Goal: Transaction & Acquisition: Obtain resource

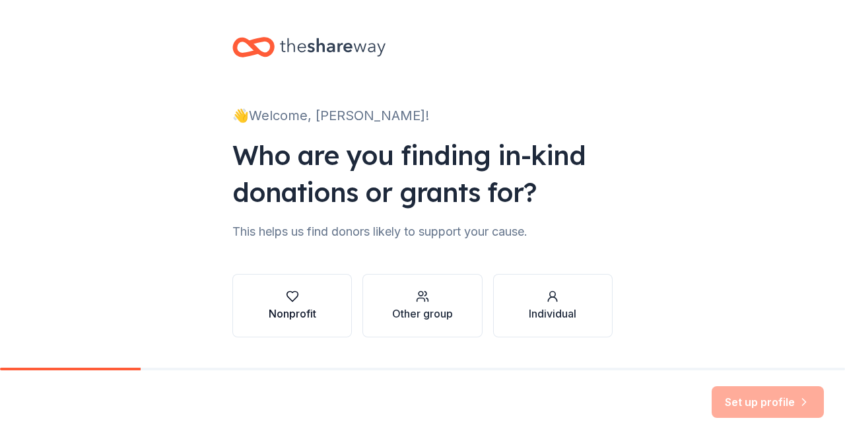
click at [285, 307] on div "Nonprofit" at bounding box center [293, 314] width 48 height 16
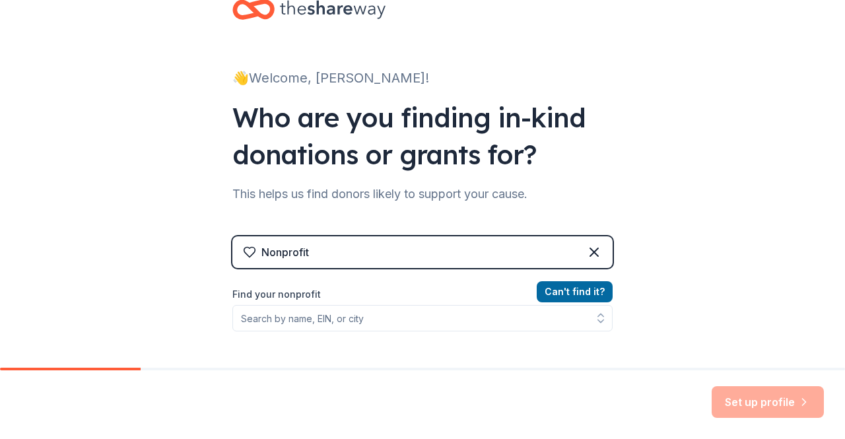
scroll to position [66, 0]
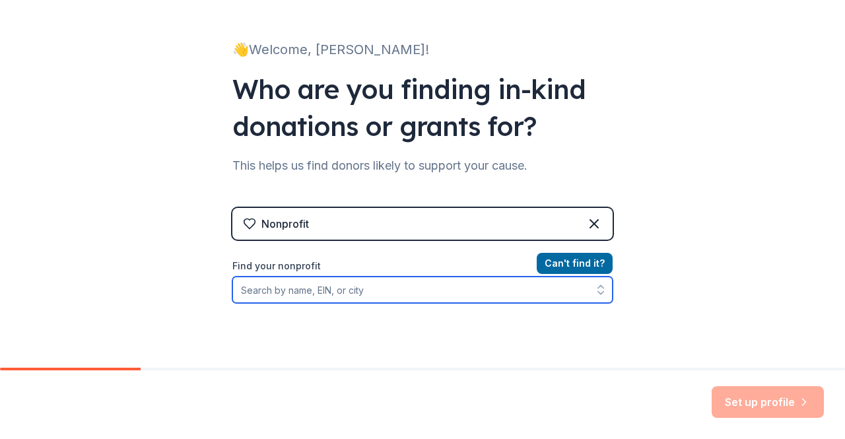
click at [271, 292] on input "Find your nonprofit" at bounding box center [422, 290] width 380 height 26
type input "Ida Public LIbrary"
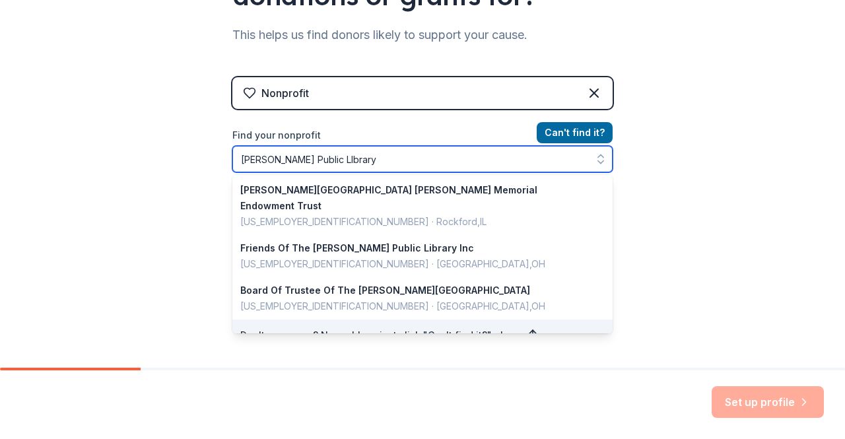
scroll to position [0, 0]
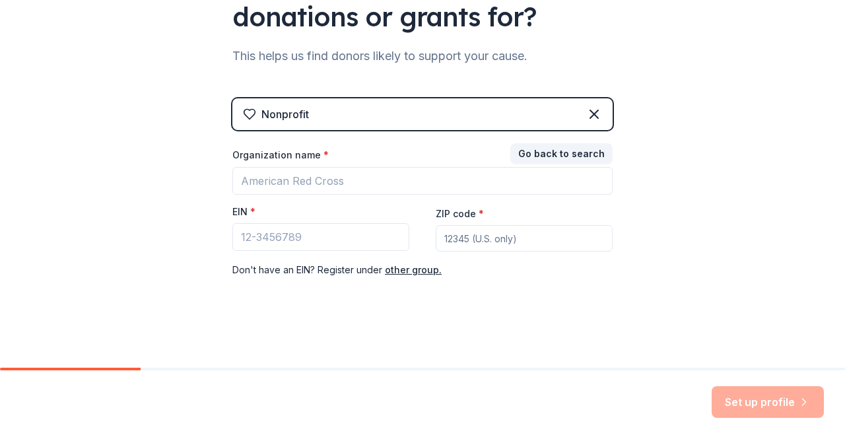
click at [589, 92] on div "Nonprofit Go back to search Organization name * EIN * ZIP code * Don ' t have a…" at bounding box center [422, 190] width 380 height 227
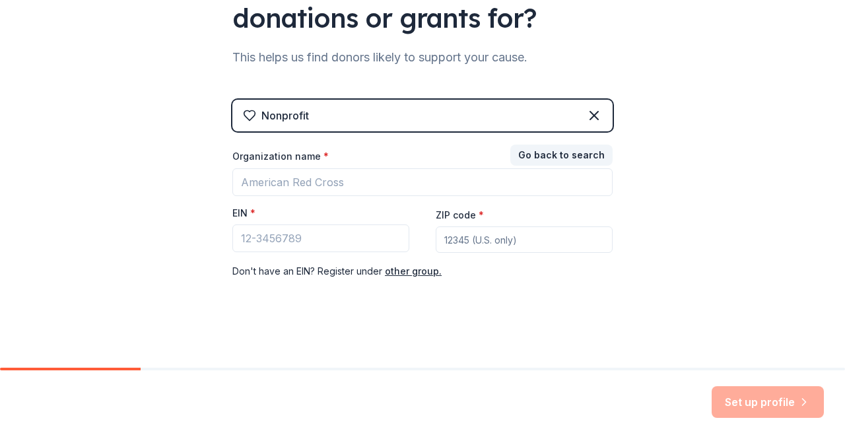
click at [297, 106] on div "Nonprofit" at bounding box center [422, 116] width 380 height 32
click at [311, 114] on div "Nonprofit" at bounding box center [422, 116] width 380 height 32
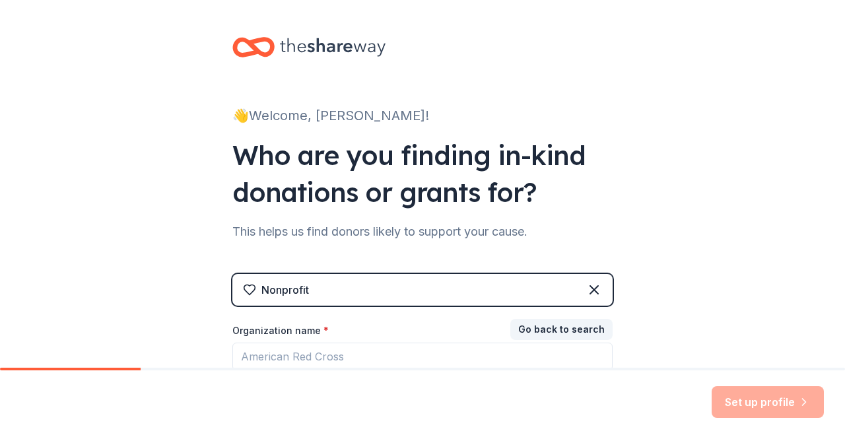
scroll to position [0, 0]
click at [565, 327] on button "Go back to search" at bounding box center [561, 329] width 102 height 21
click at [590, 288] on icon at bounding box center [594, 290] width 8 height 8
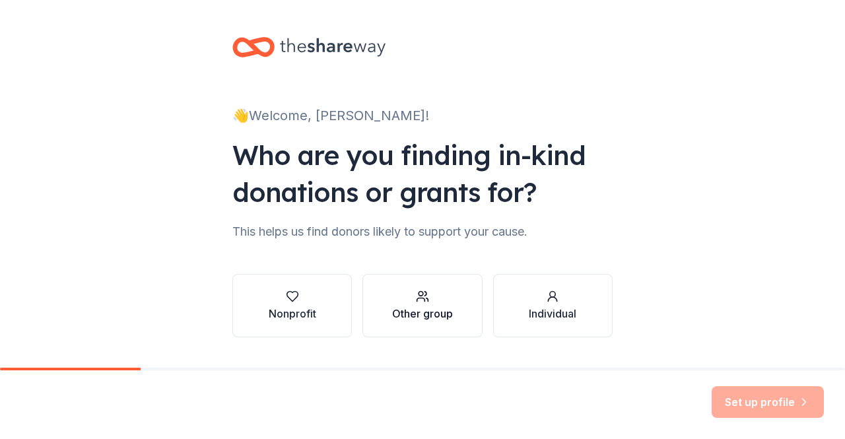
click at [426, 295] on div "button" at bounding box center [422, 296] width 61 height 13
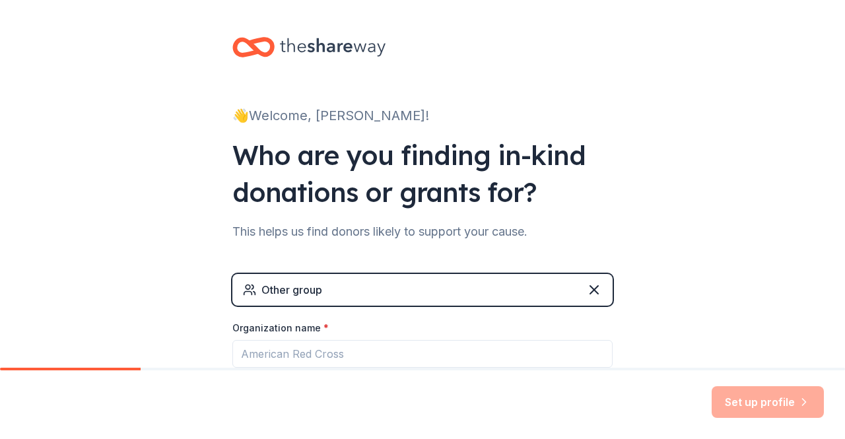
click at [407, 284] on div "Other group" at bounding box center [422, 290] width 380 height 32
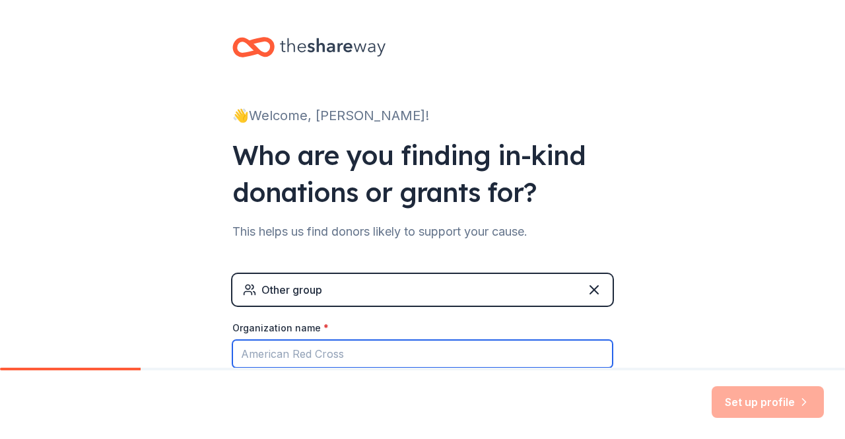
click at [288, 352] on input "Organization name *" at bounding box center [422, 354] width 380 height 28
type input "I"
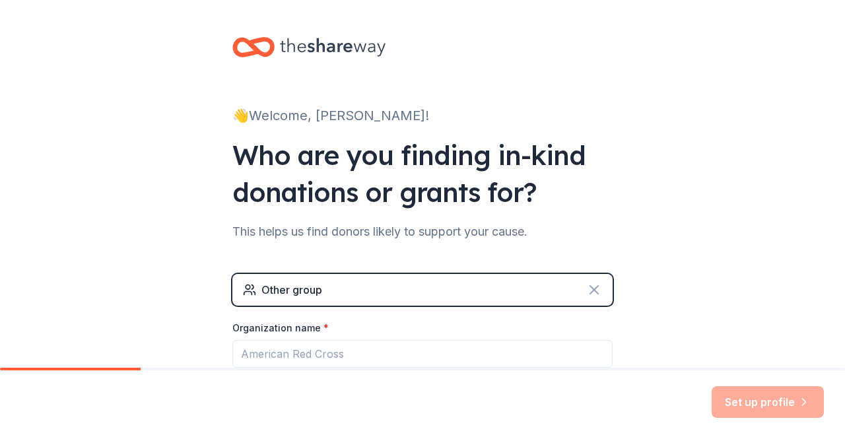
click at [586, 291] on icon at bounding box center [594, 290] width 16 height 16
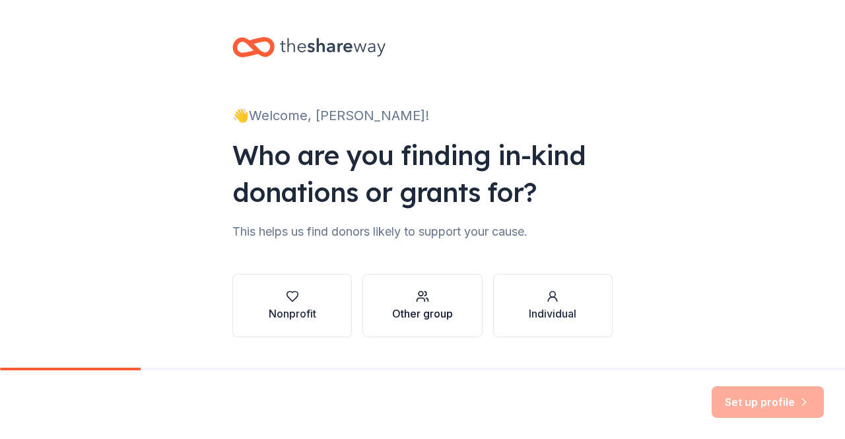
click at [425, 306] on div "Other group" at bounding box center [422, 314] width 61 height 16
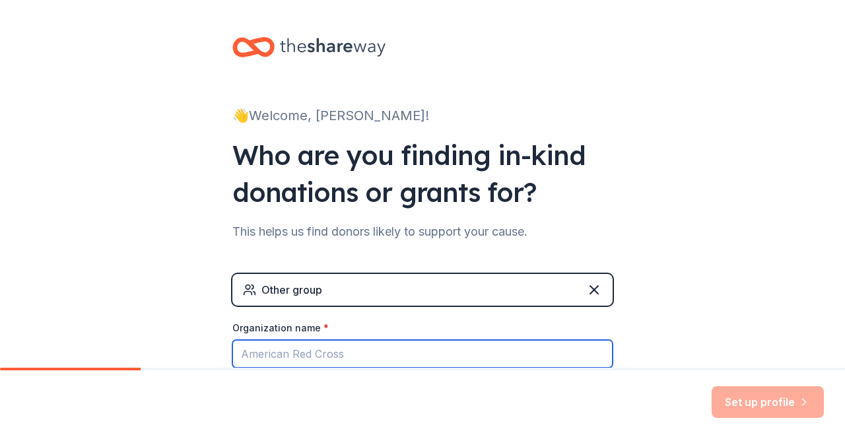
click at [321, 344] on input "Organization name *" at bounding box center [422, 354] width 380 height 28
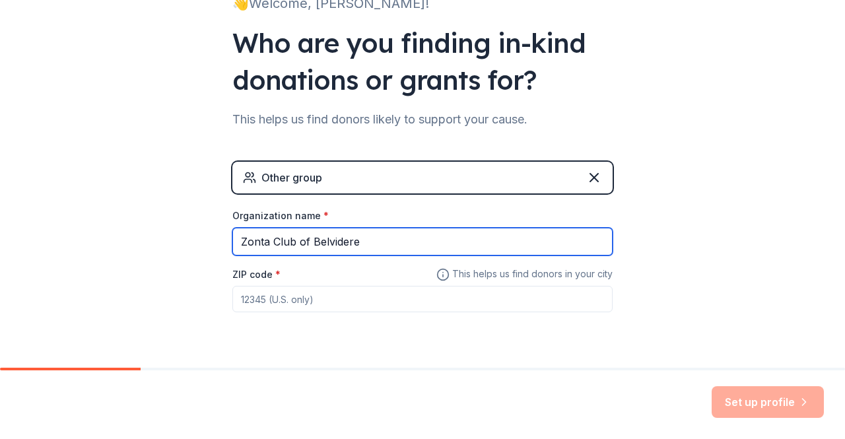
scroll to position [132, 0]
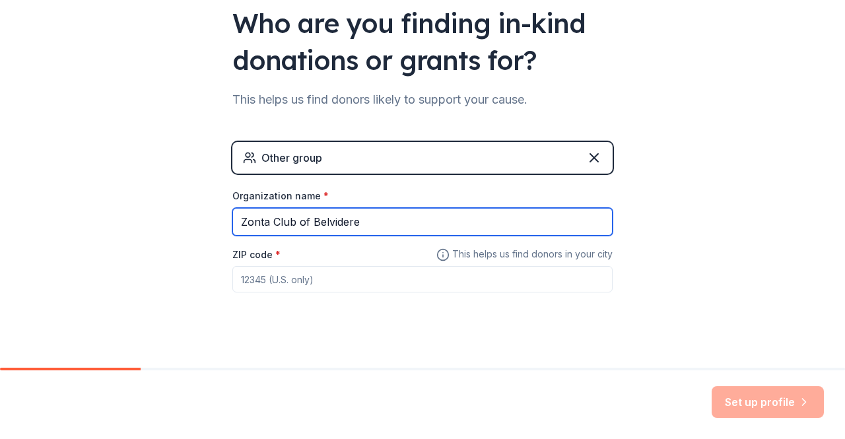
type input "Zonta Club of Belvidere"
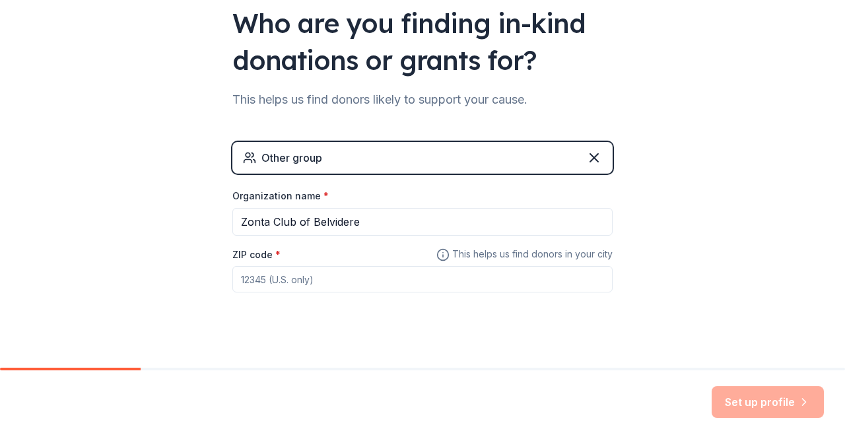
click at [290, 255] on div "ZIP code *" at bounding box center [422, 269] width 380 height 47
click at [265, 279] on input "ZIP code *" at bounding box center [422, 279] width 380 height 26
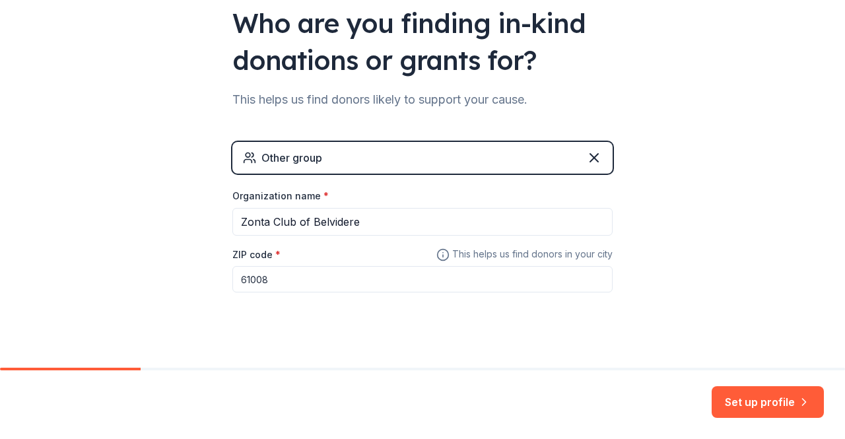
type input "61008"
click at [331, 321] on div "👋 Welcome, MIndy! Who are you finding in-kind donations or grants for? This hel…" at bounding box center [422, 125] width 422 height 514
click at [758, 407] on button "Set up profile" at bounding box center [767, 402] width 112 height 32
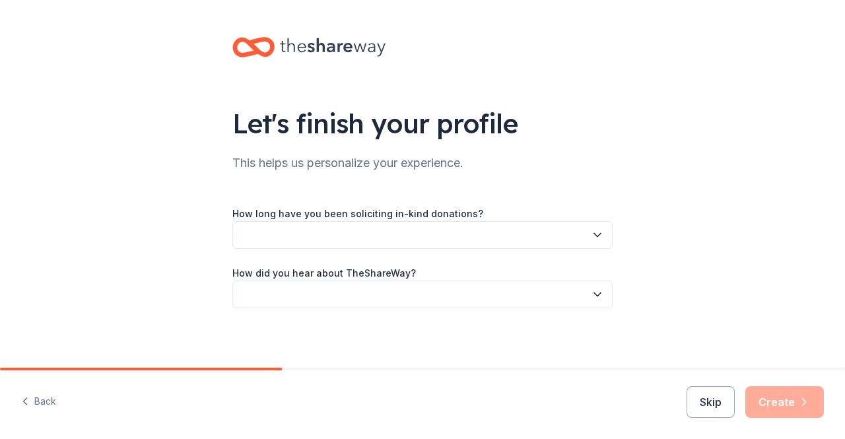
click at [594, 233] on icon "button" at bounding box center [597, 234] width 13 height 13
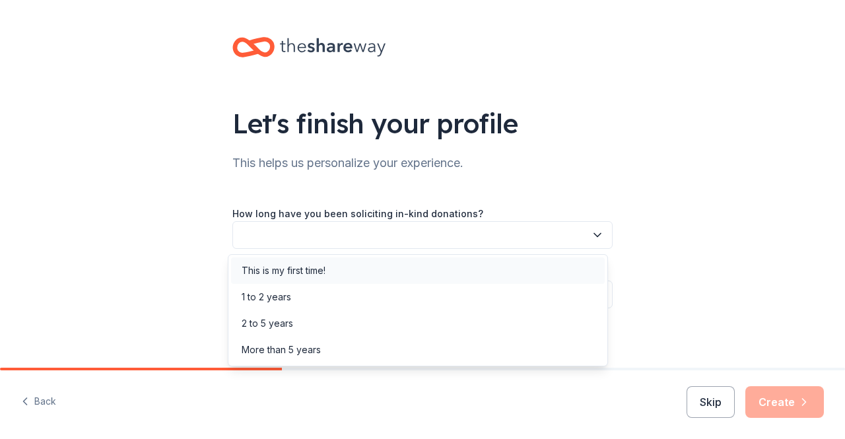
click at [274, 269] on div "This is my first time!" at bounding box center [284, 271] width 84 height 16
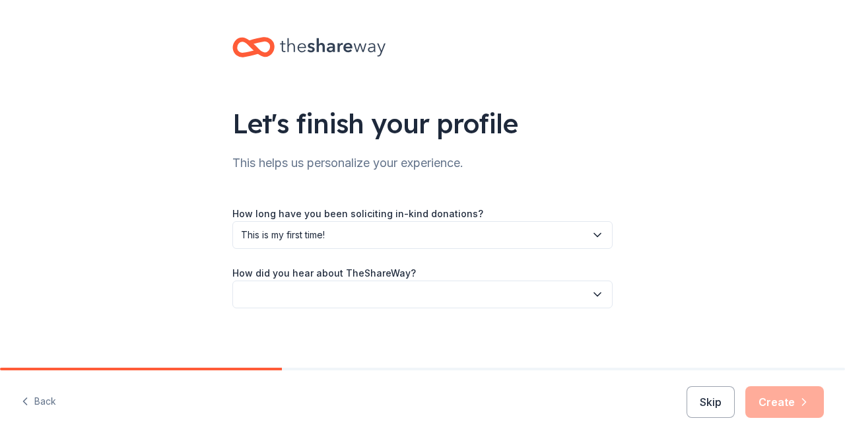
click at [591, 291] on icon "button" at bounding box center [597, 294] width 13 height 13
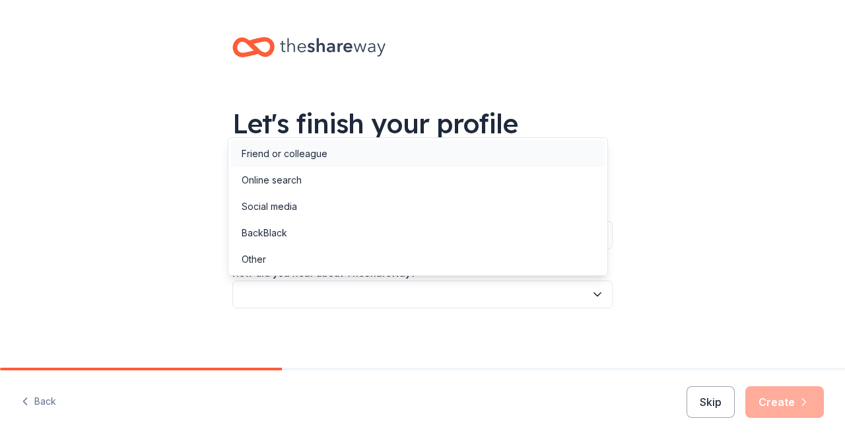
click at [280, 148] on div "Friend or colleague" at bounding box center [285, 154] width 86 height 16
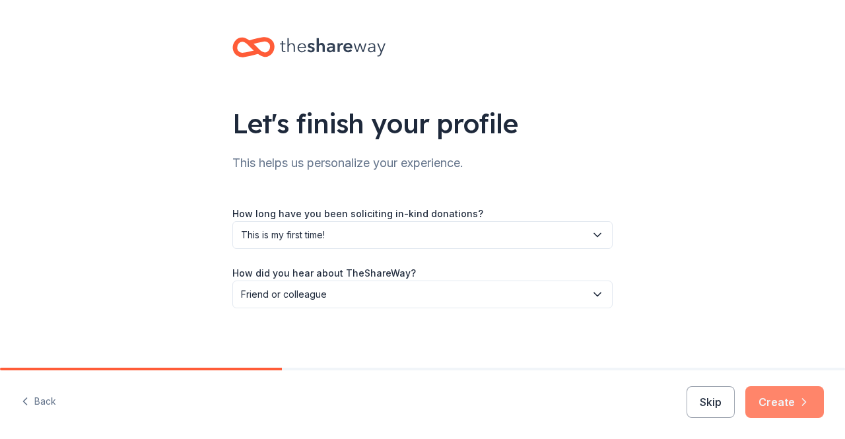
click at [775, 399] on button "Create" at bounding box center [784, 402] width 79 height 32
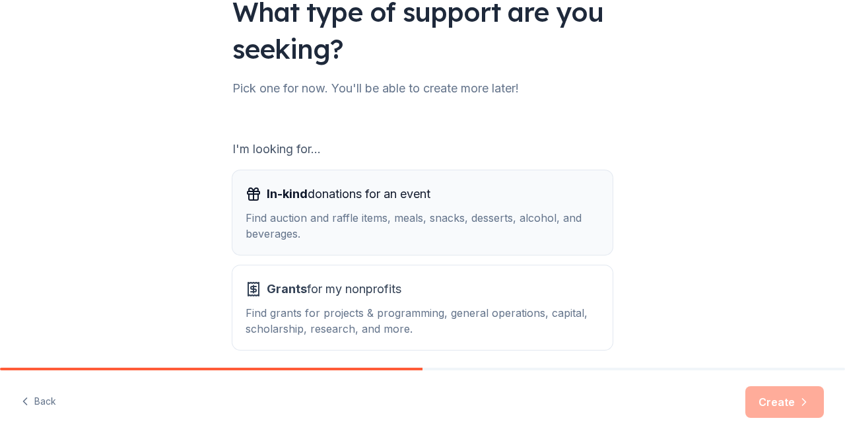
scroll to position [132, 0]
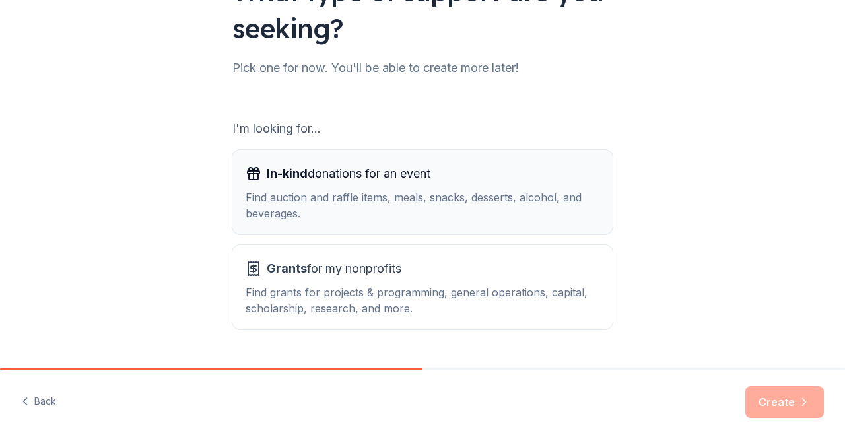
click at [282, 172] on span "In-kind" at bounding box center [287, 173] width 41 height 14
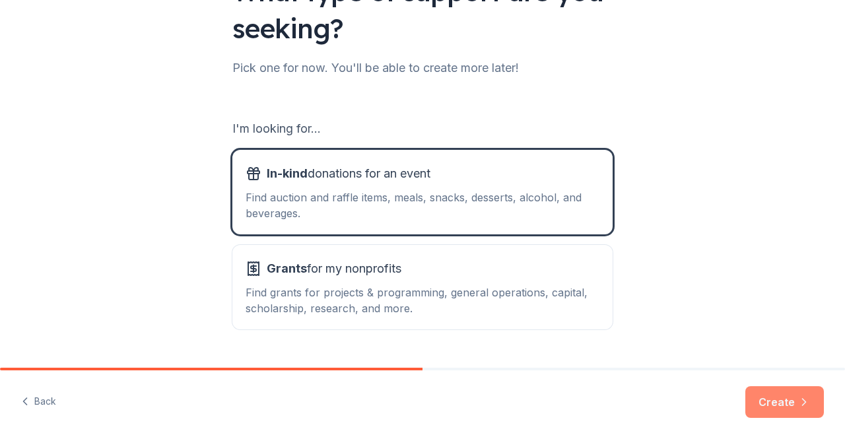
click at [762, 405] on button "Create" at bounding box center [784, 402] width 79 height 32
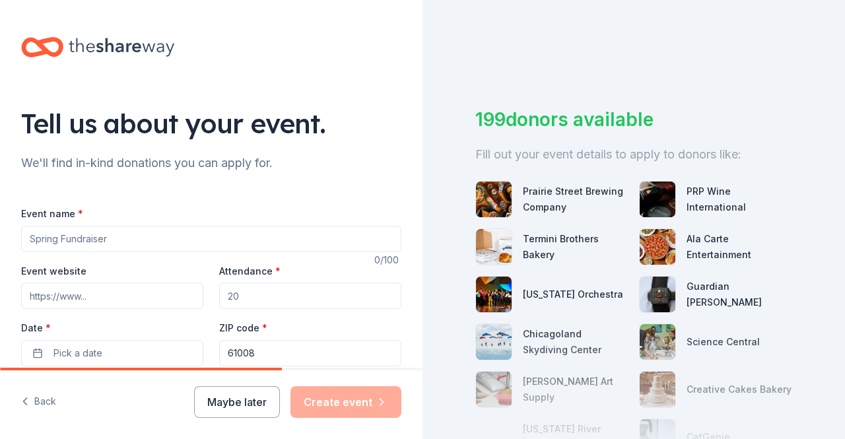
click at [49, 237] on input "Event name *" at bounding box center [211, 239] width 380 height 26
type input "Spring Luncheon"
click at [256, 296] on input "Attendance *" at bounding box center [310, 295] width 182 height 26
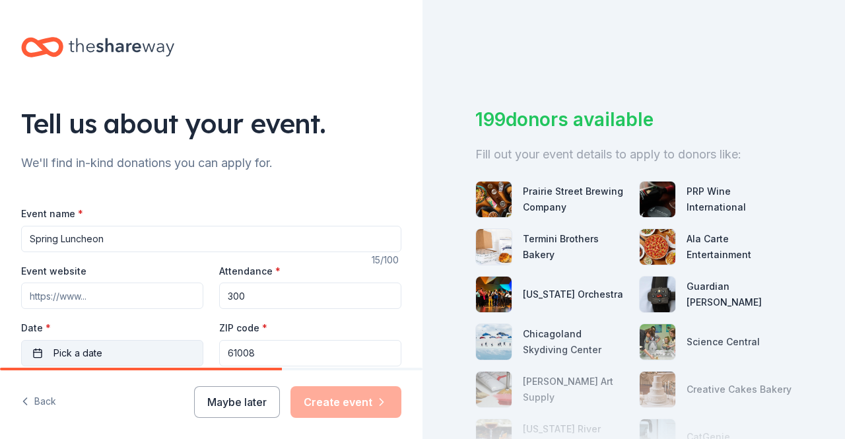
type input "300"
click at [119, 348] on button "Pick a date" at bounding box center [112, 353] width 182 height 26
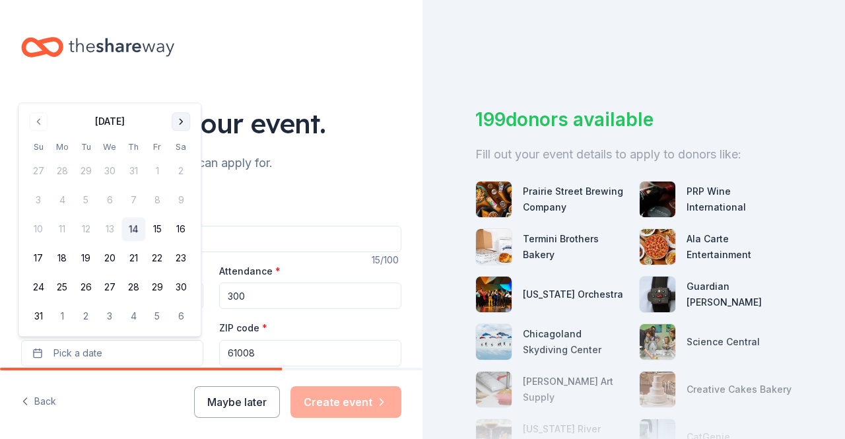
click at [181, 119] on button "Go to next month" at bounding box center [181, 121] width 18 height 18
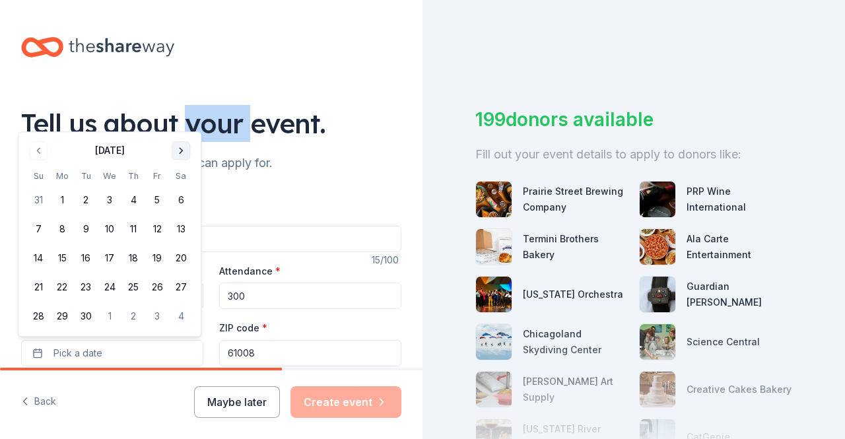
click at [181, 119] on div "Tell us about your event." at bounding box center [211, 123] width 380 height 37
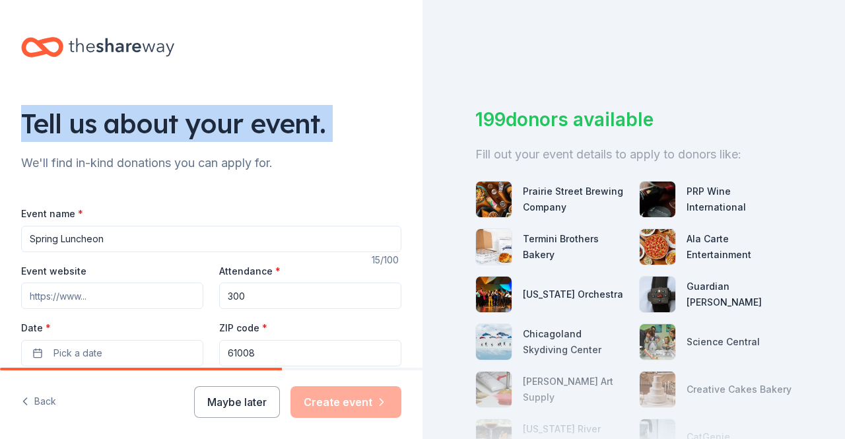
click at [181, 119] on div "Tell us about your event." at bounding box center [211, 123] width 380 height 37
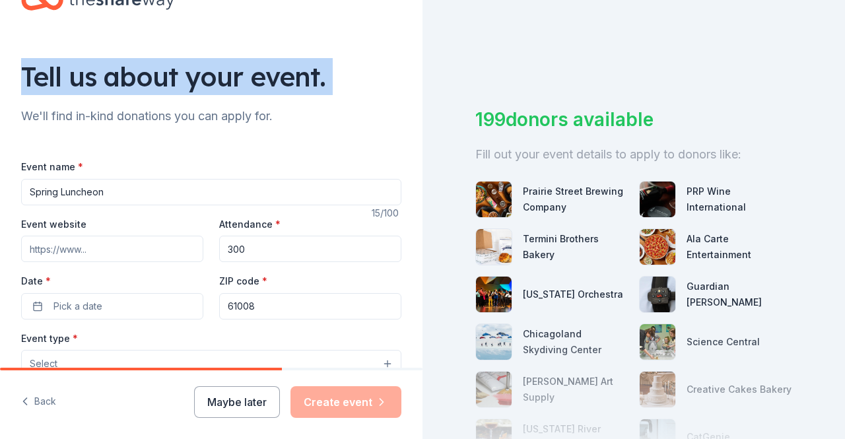
scroll to position [66, 0]
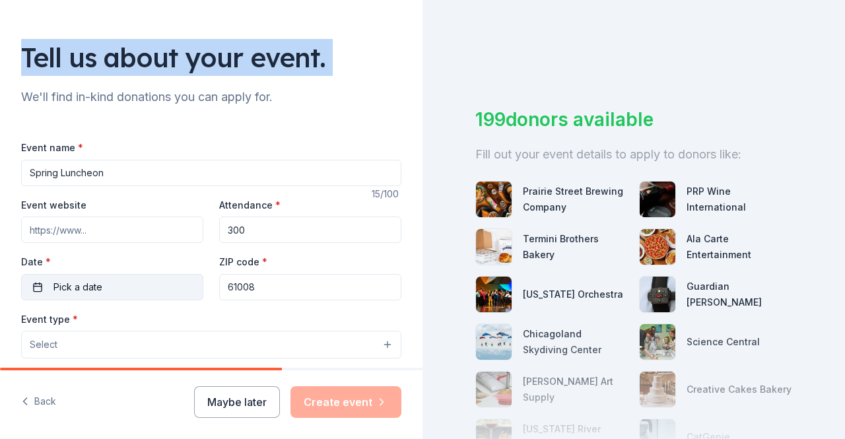
click at [66, 288] on span "Pick a date" at bounding box center [77, 287] width 49 height 16
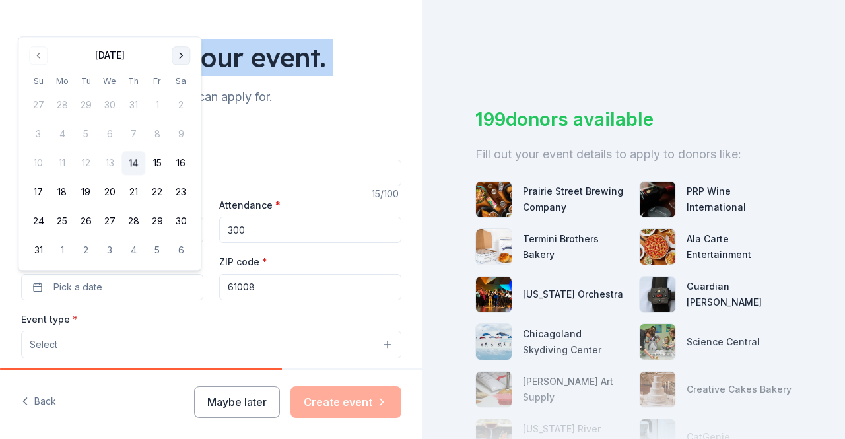
click at [180, 53] on button "Go to next month" at bounding box center [181, 55] width 18 height 18
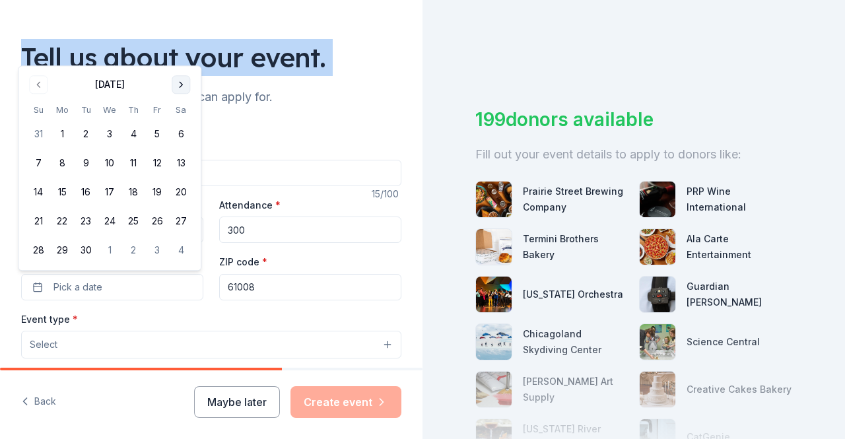
click at [180, 88] on button "Go to next month" at bounding box center [181, 84] width 18 height 18
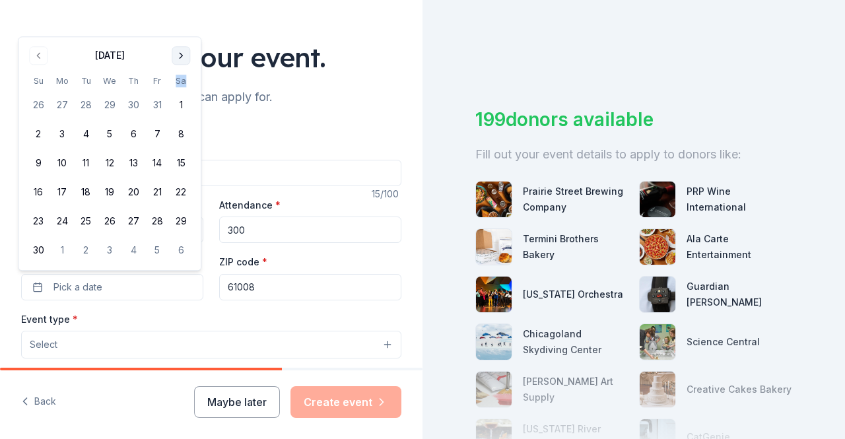
click at [180, 88] on th "Sa" at bounding box center [181, 81] width 24 height 14
click at [178, 56] on button "Go to next month" at bounding box center [181, 55] width 18 height 18
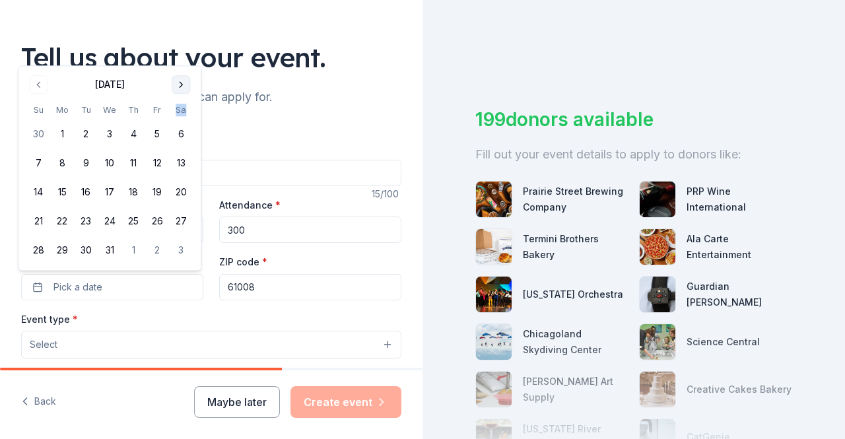
click at [181, 84] on button "Go to next month" at bounding box center [181, 84] width 18 height 18
click at [181, 115] on button "Go to next month" at bounding box center [181, 113] width 18 height 18
click at [179, 86] on button "Go to next month" at bounding box center [181, 84] width 18 height 18
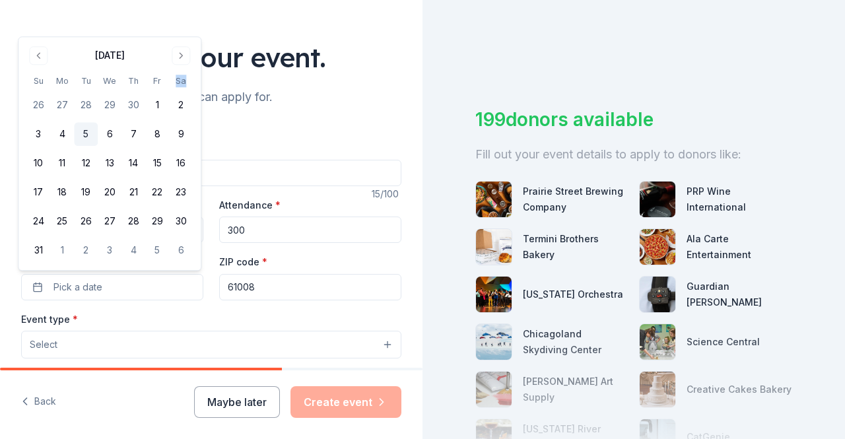
click at [88, 135] on button "5" at bounding box center [86, 135] width 24 height 24
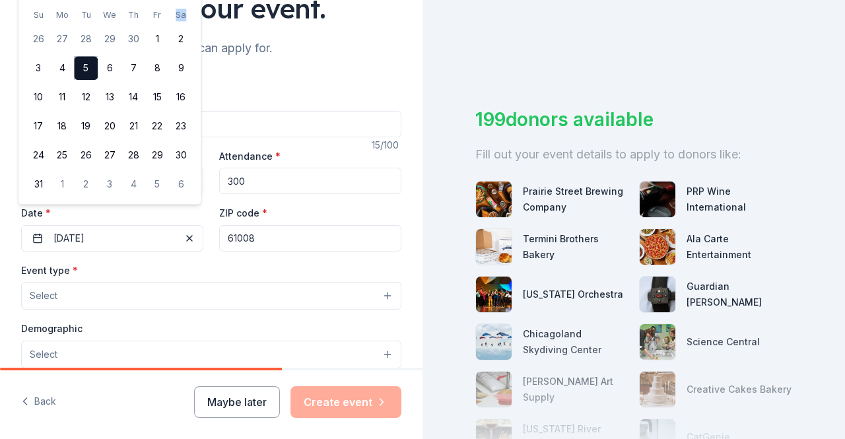
scroll to position [132, 0]
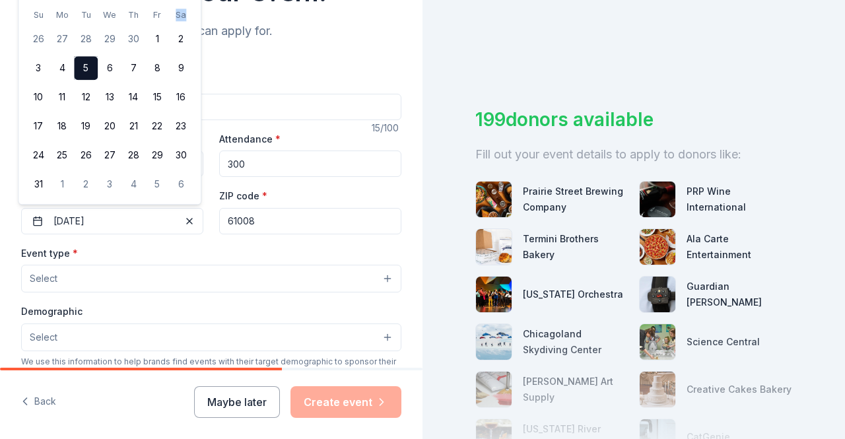
click at [75, 275] on button "Select" at bounding box center [211, 279] width 380 height 28
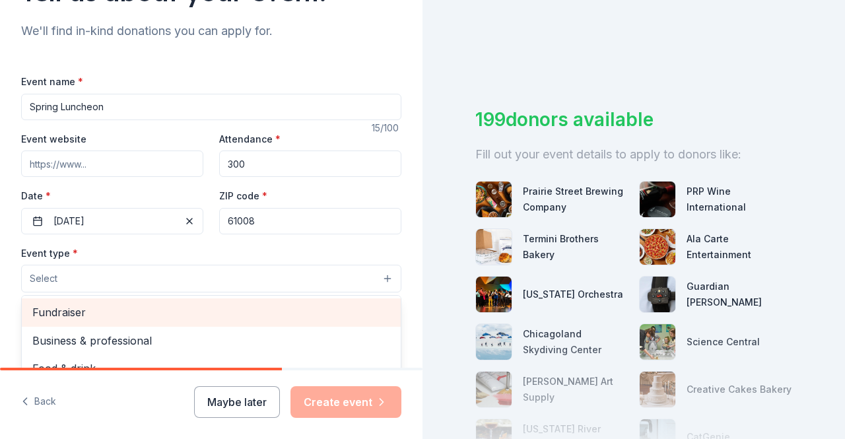
click at [65, 308] on span "Fundraiser" at bounding box center [211, 312] width 358 height 17
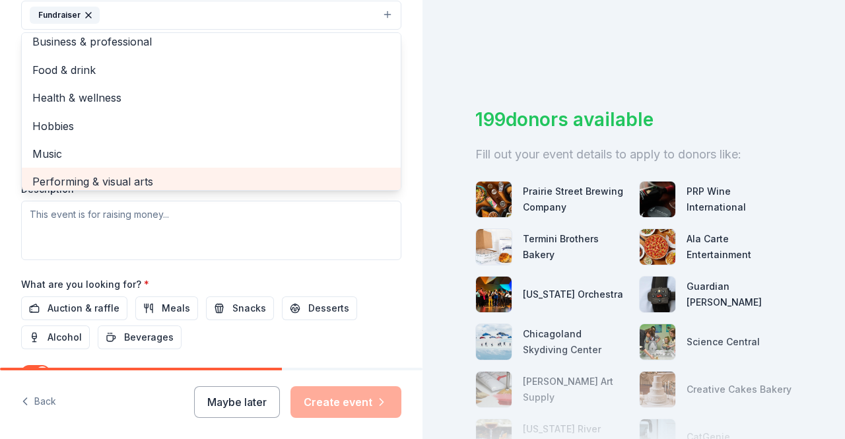
scroll to position [16, 0]
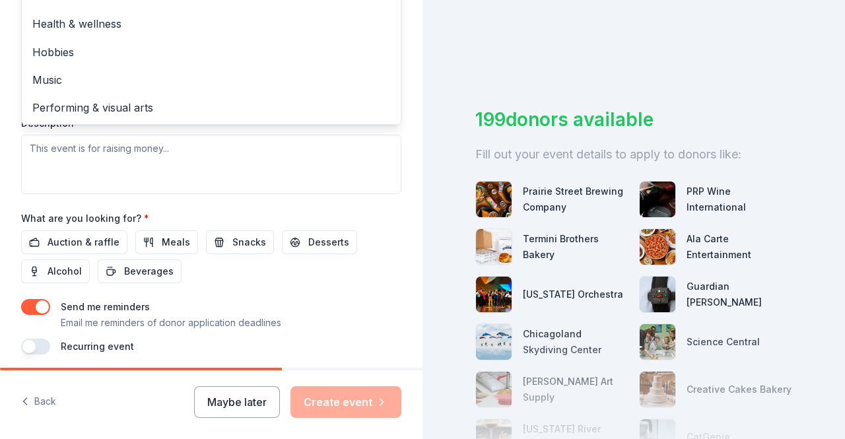
click at [277, 207] on div "Event name * Spring Luncheon 15 /100 Event website Attendance * 300 Date * 05/0…" at bounding box center [211, 48] width 380 height 611
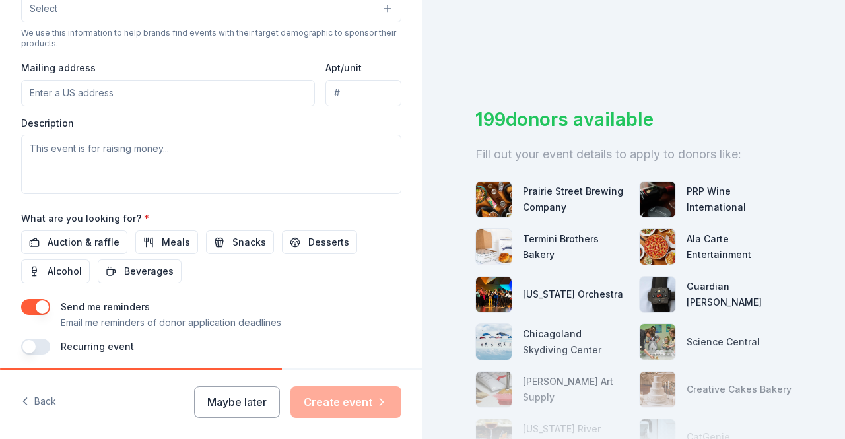
scroll to position [226, 0]
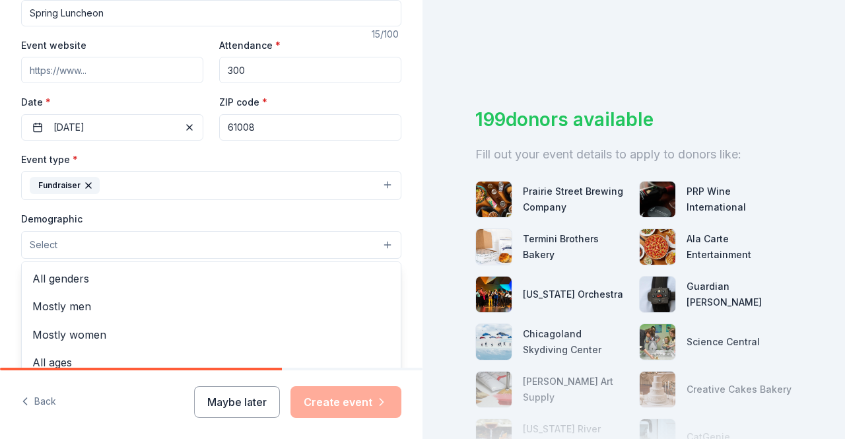
click at [46, 242] on span "Select" at bounding box center [44, 245] width 28 height 16
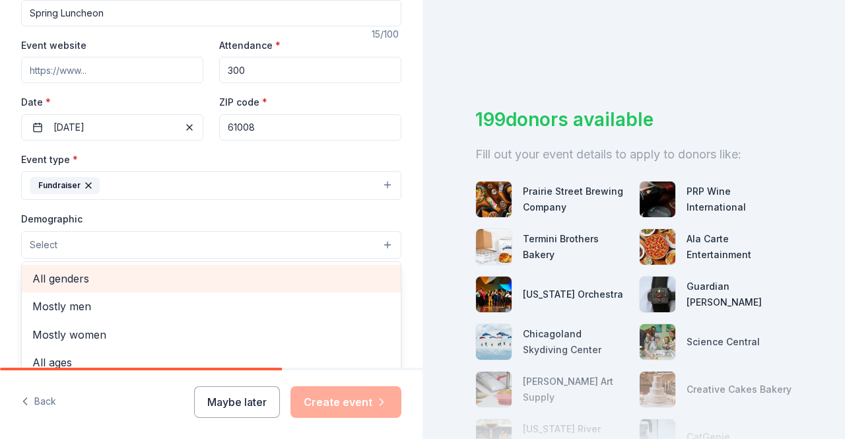
click at [87, 242] on button "Select" at bounding box center [211, 245] width 380 height 28
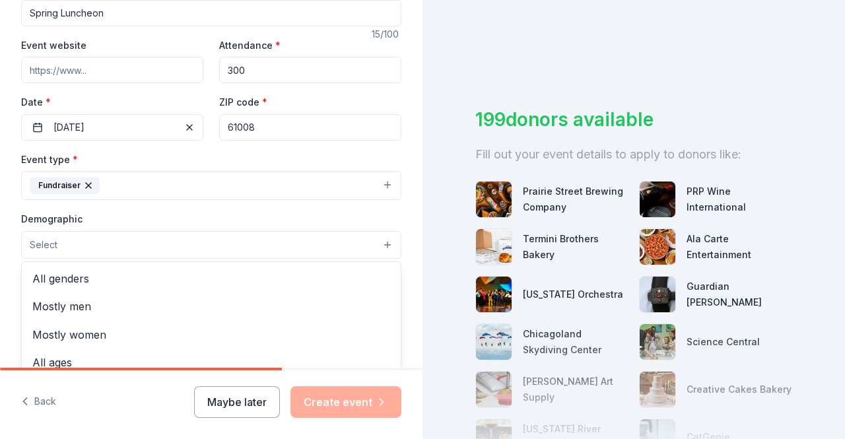
click at [75, 232] on button "Select" at bounding box center [211, 245] width 380 height 28
click at [60, 245] on button "Select" at bounding box center [211, 245] width 380 height 28
click at [60, 249] on button "Select" at bounding box center [211, 245] width 380 height 28
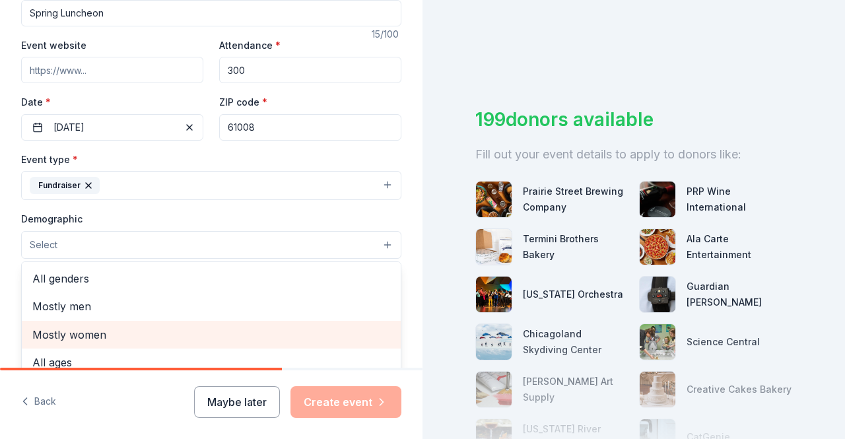
click at [62, 329] on span "Mostly women" at bounding box center [211, 334] width 358 height 17
click at [65, 329] on span "All ages" at bounding box center [211, 335] width 358 height 17
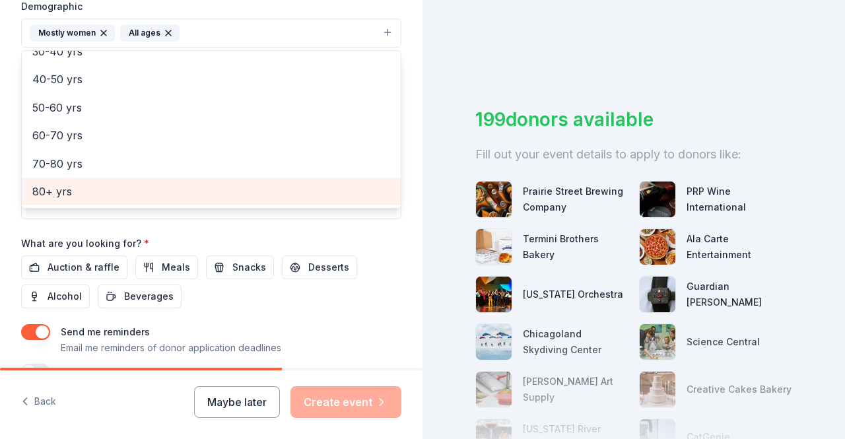
scroll to position [490, 0]
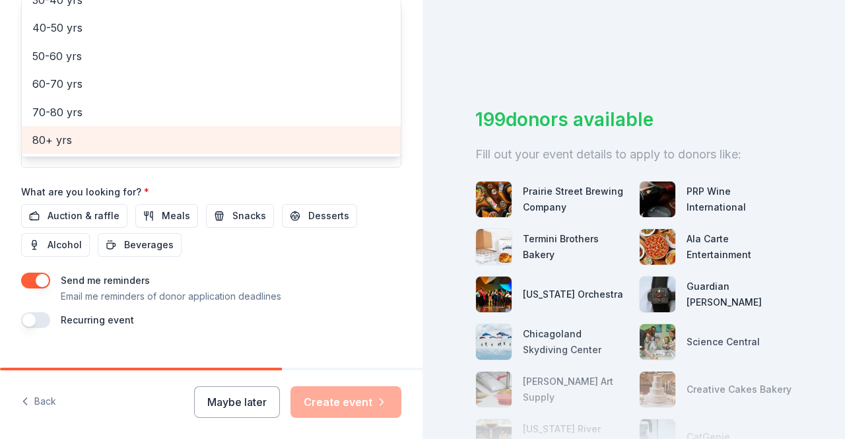
click at [59, 213] on div "Event name * Spring Luncheon 15 /100 Event website Attendance * 300 Date * 05/0…" at bounding box center [211, 22] width 380 height 612
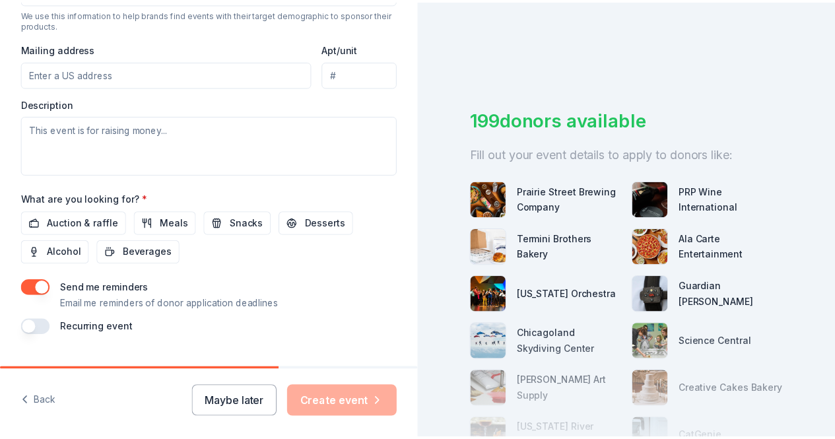
scroll to position [509, 0]
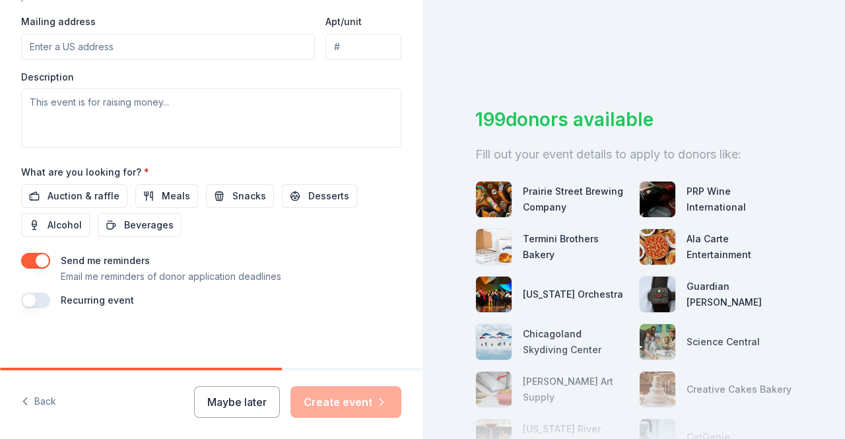
click at [339, 396] on div "Maybe later Create event" at bounding box center [297, 402] width 207 height 32
click at [61, 195] on span "Auction & raffle" at bounding box center [84, 196] width 72 height 16
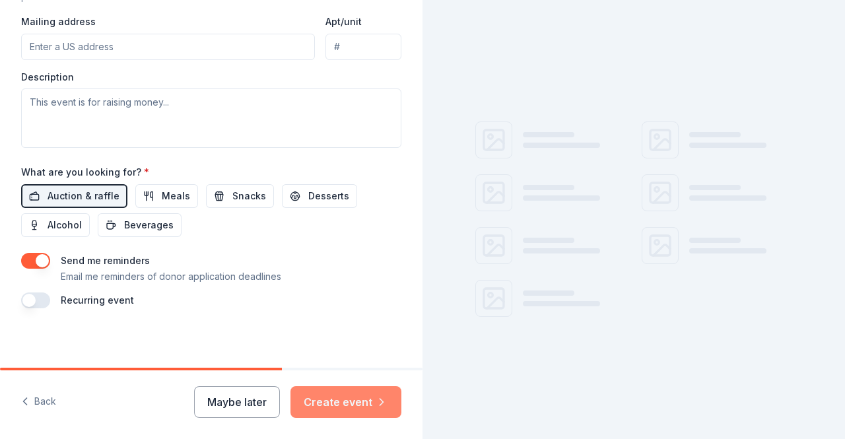
click at [317, 400] on button "Create event" at bounding box center [345, 402] width 111 height 32
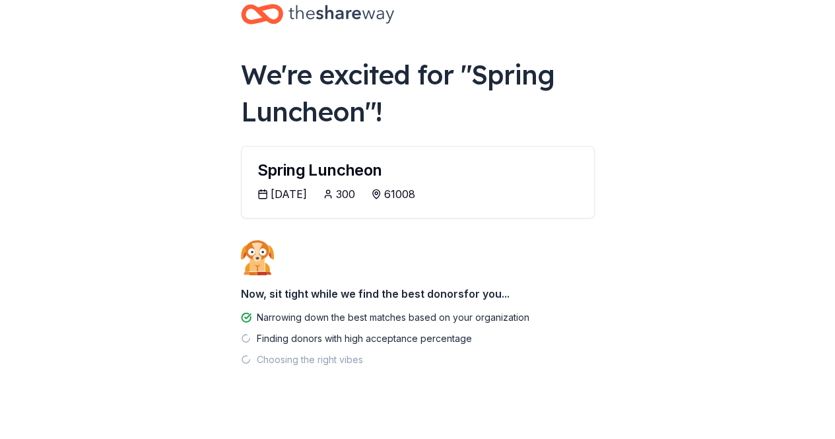
scroll to position [43, 0]
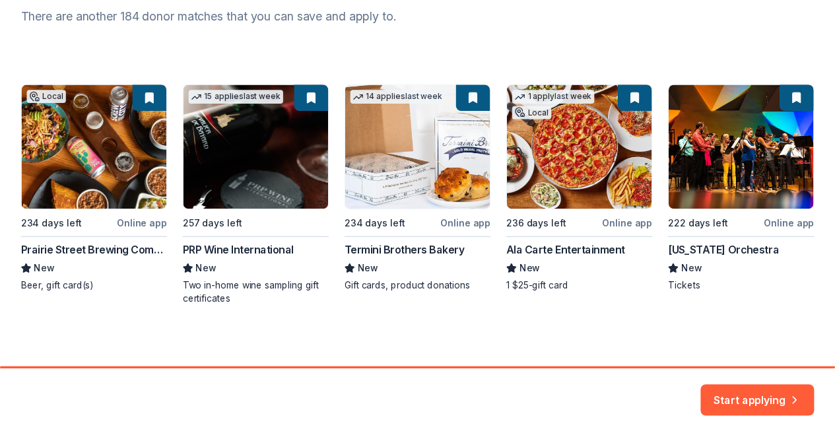
scroll to position [187, 0]
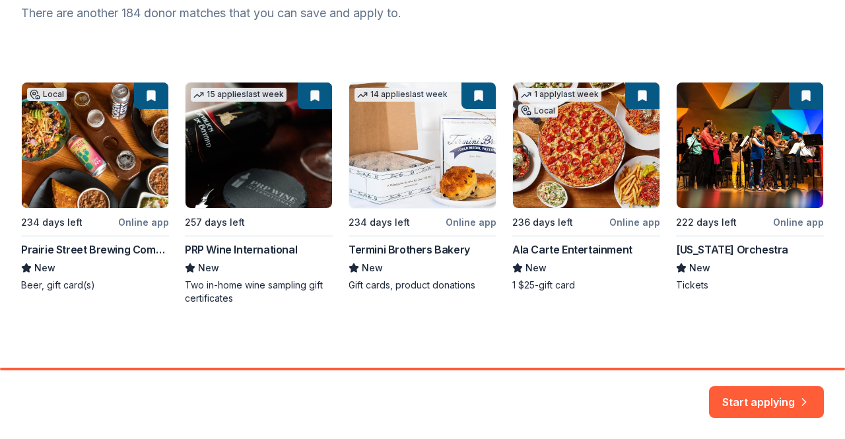
click at [265, 182] on div "Local 234 days left Online app Prairie Street Brewing Company New Beer, gift ca…" at bounding box center [422, 193] width 802 height 223
click at [267, 280] on div "Local 234 days left Online app Prairie Street Brewing Company New Beer, gift ca…" at bounding box center [422, 193] width 802 height 223
click at [743, 394] on button "Start applying" at bounding box center [766, 394] width 115 height 32
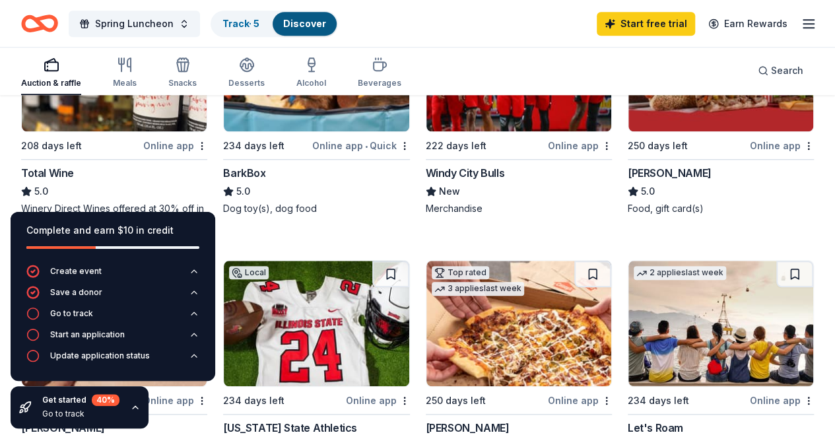
scroll to position [426, 0]
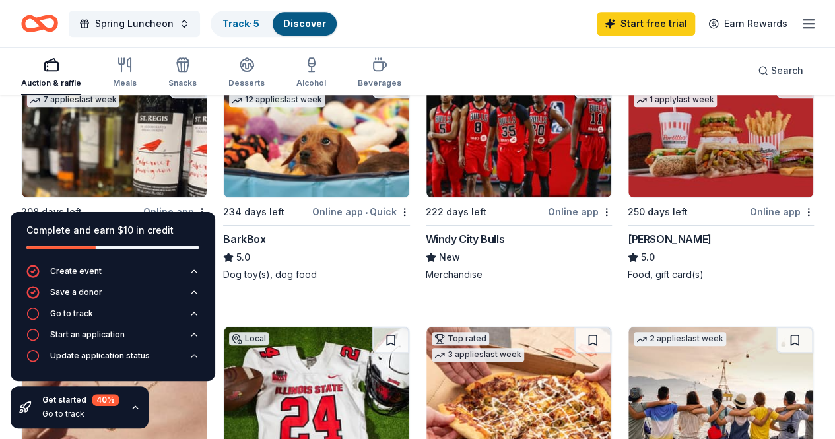
click at [224, 147] on img at bounding box center [316, 134] width 185 height 125
click at [207, 327] on img at bounding box center [114, 389] width 185 height 125
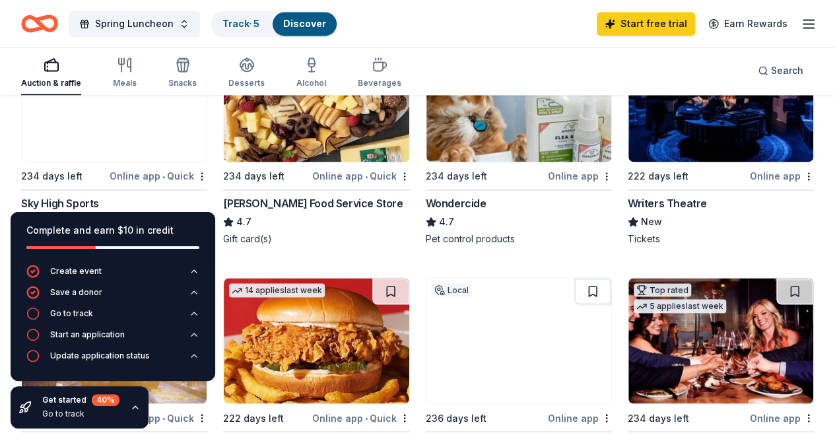
scroll to position [954, 0]
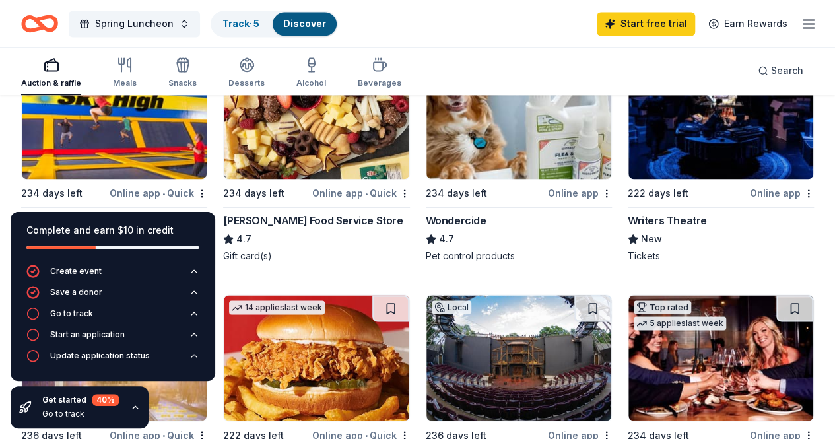
click at [727, 295] on img at bounding box center [720, 357] width 185 height 125
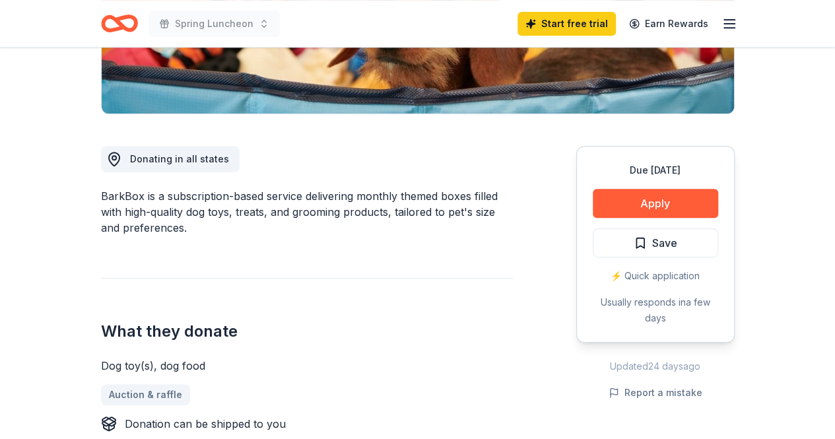
scroll to position [330, 0]
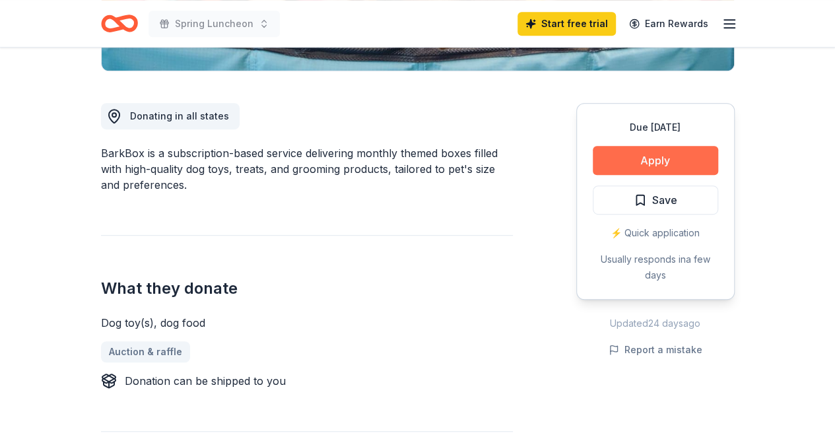
click at [668, 162] on button "Apply" at bounding box center [655, 160] width 125 height 29
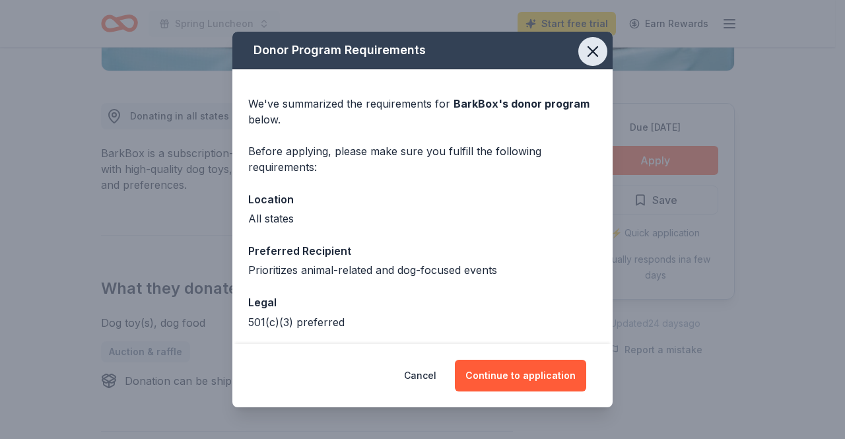
click at [588, 49] on icon "button" at bounding box center [592, 51] width 9 height 9
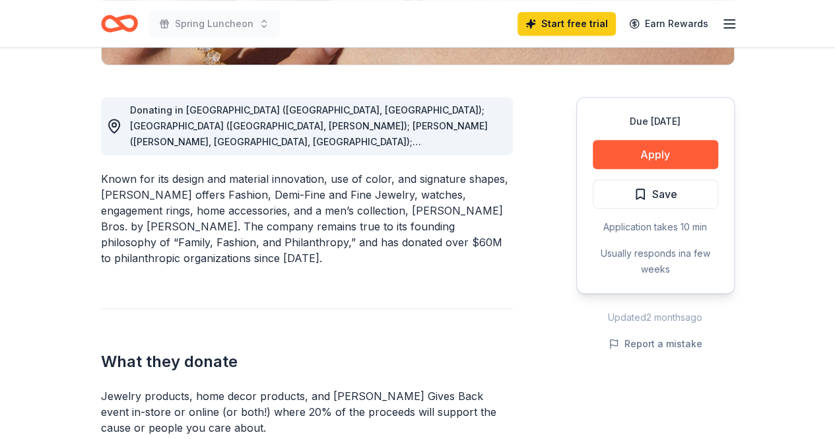
scroll to position [330, 0]
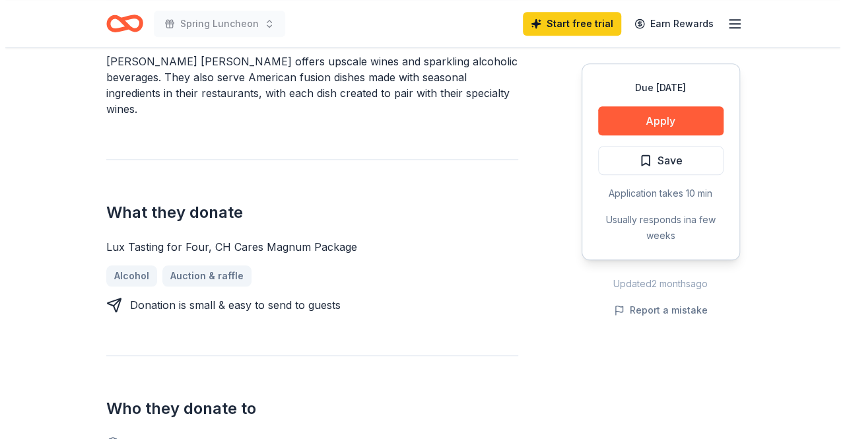
scroll to position [462, 0]
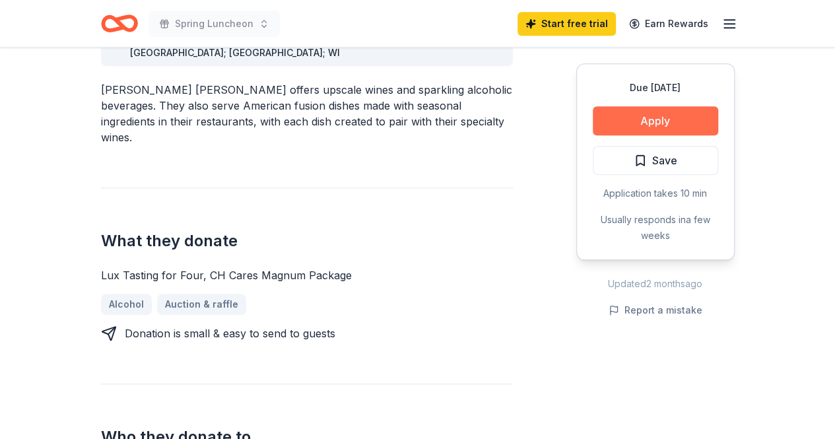
click at [642, 121] on button "Apply" at bounding box center [655, 120] width 125 height 29
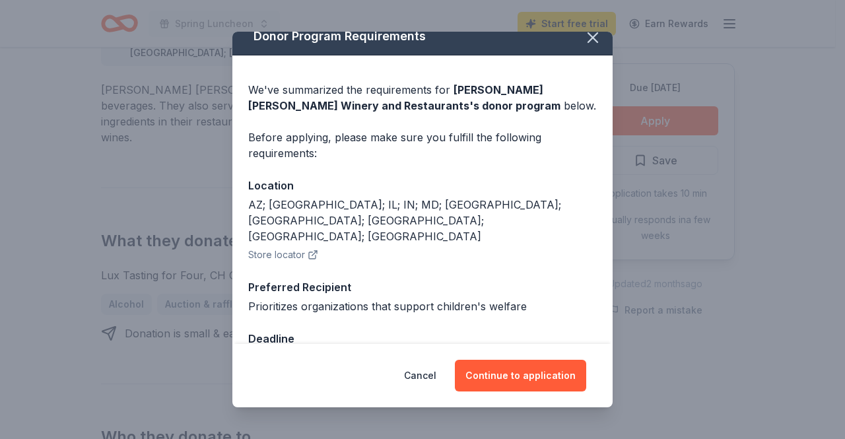
scroll to position [22, 0]
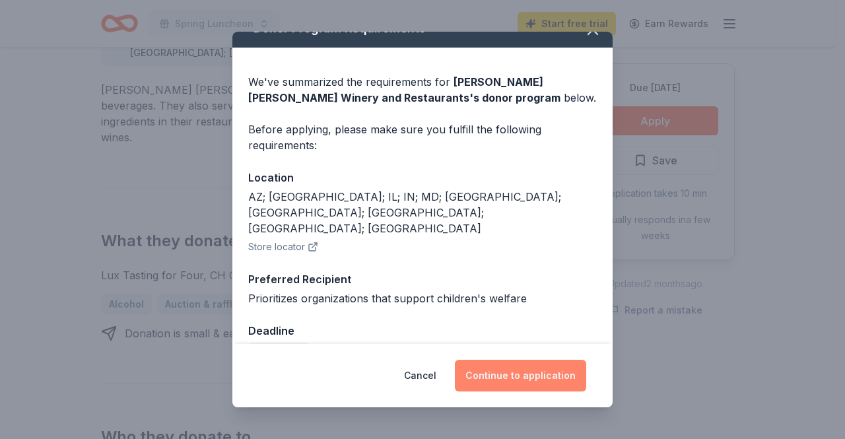
click at [517, 381] on button "Continue to application" at bounding box center [520, 376] width 131 height 32
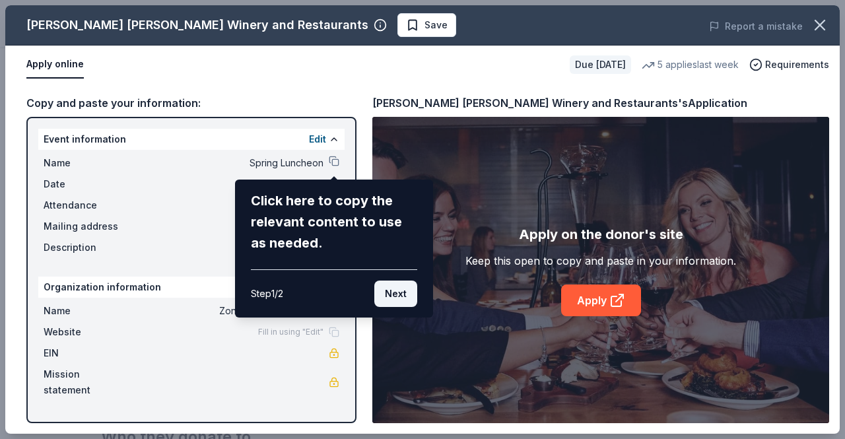
click at [389, 292] on button "Next" at bounding box center [395, 293] width 43 height 26
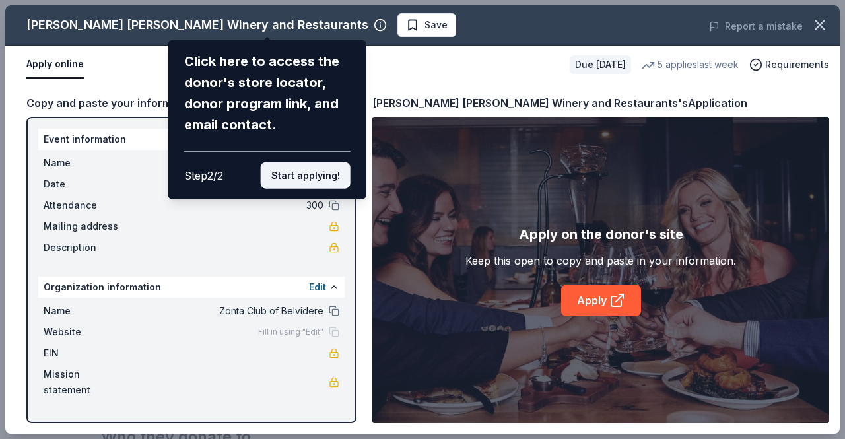
click at [306, 182] on button "Start applying!" at bounding box center [306, 175] width 90 height 26
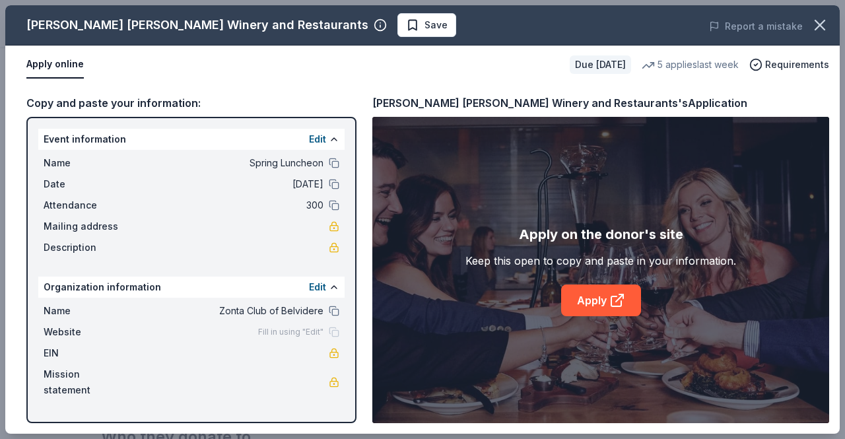
click at [87, 222] on span "Mailing address" at bounding box center [88, 226] width 88 height 16
click at [319, 137] on button "Edit" at bounding box center [317, 139] width 17 height 16
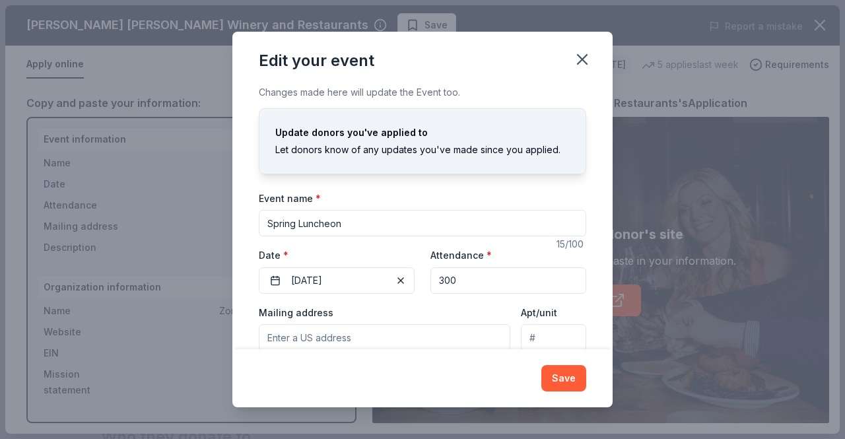
scroll to position [66, 0]
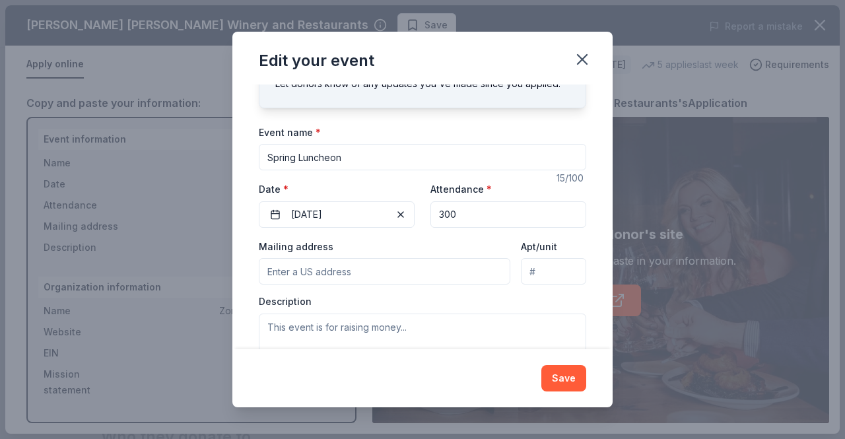
click at [344, 273] on input "Mailing address" at bounding box center [384, 271] width 251 height 26
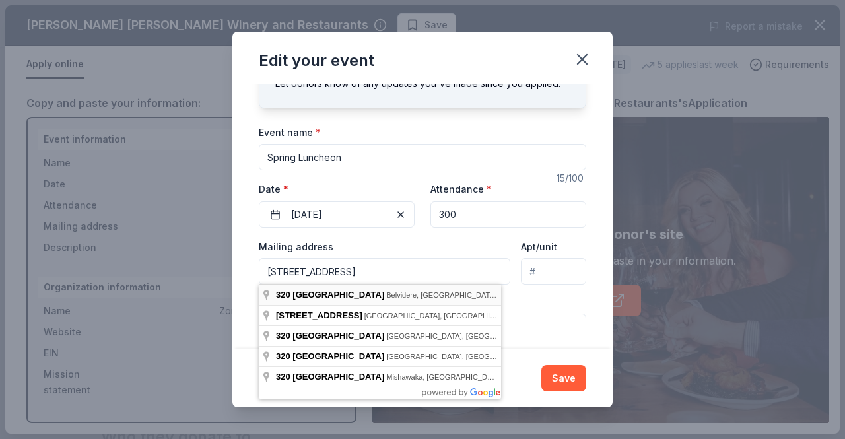
type input "[STREET_ADDRESS]"
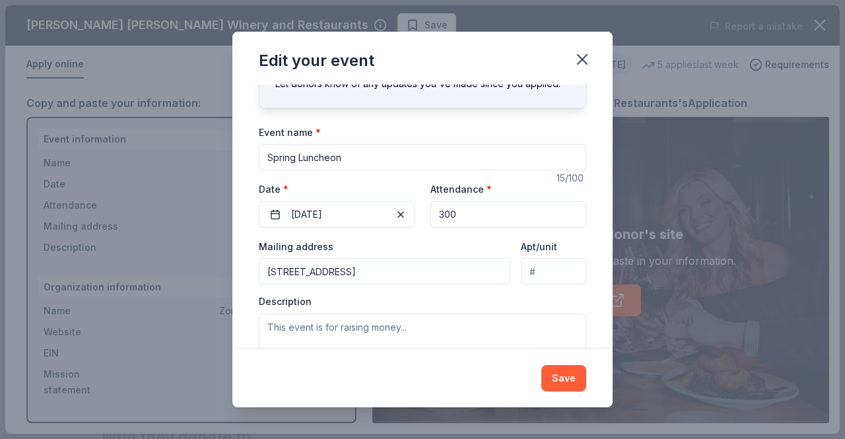
scroll to position [108, 0]
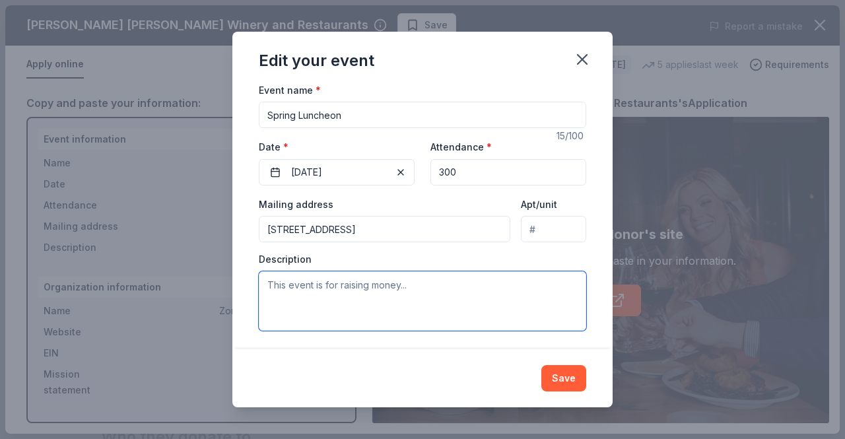
click at [311, 284] on textarea at bounding box center [422, 300] width 327 height 59
click at [380, 284] on textarea "This event is a fundraiser for Zonta Club of Belvidere" at bounding box center [422, 300] width 327 height 59
click at [539, 281] on textarea "This event is a fundraiser auction for Zonta Club of Belvidere" at bounding box center [422, 300] width 327 height 59
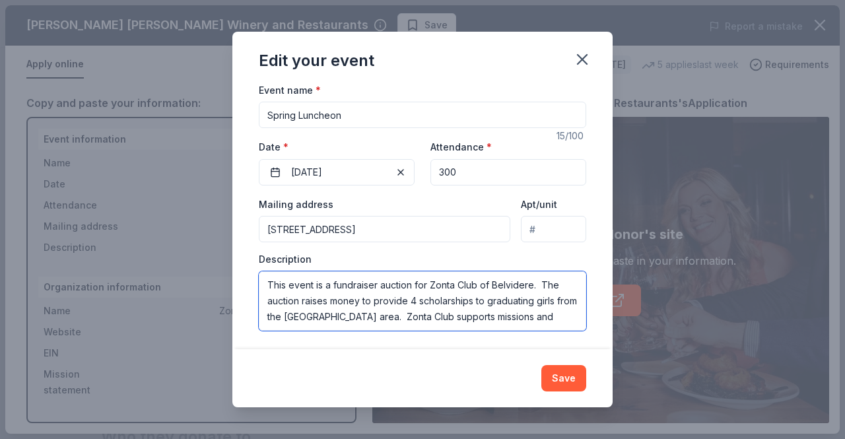
drag, startPoint x: 470, startPoint y: 317, endPoint x: 560, endPoint y: 317, distance: 89.8
click at [560, 317] on textarea "This event is a fundraiser auction for Zonta Club of Belvidere. The auction rai…" at bounding box center [422, 300] width 327 height 59
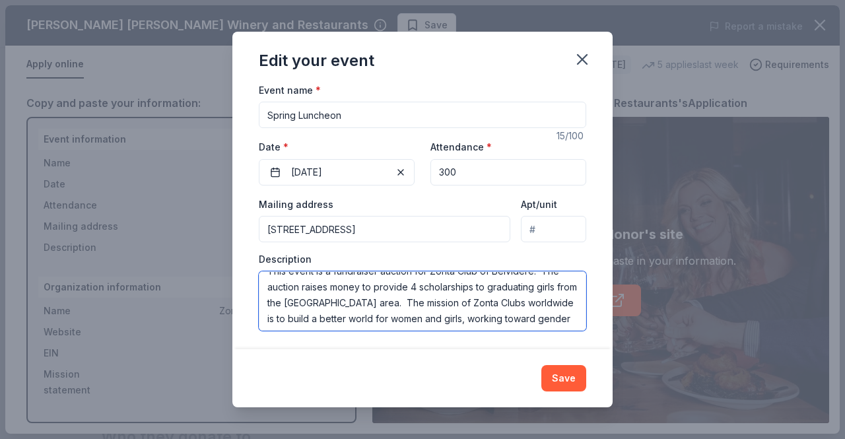
scroll to position [0, 0]
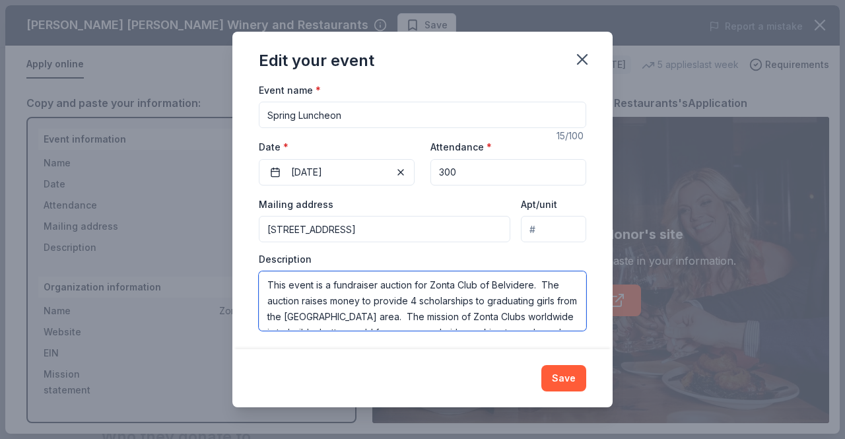
click at [380, 283] on textarea "This event is a fundraiser auction for Zonta Club of Belvidere. The auction rai…" at bounding box center [422, 300] width 327 height 59
click at [336, 301] on textarea "This event is a fundraiser basket auction for Zonta Club of Belvidere. The auct…" at bounding box center [422, 300] width 327 height 59
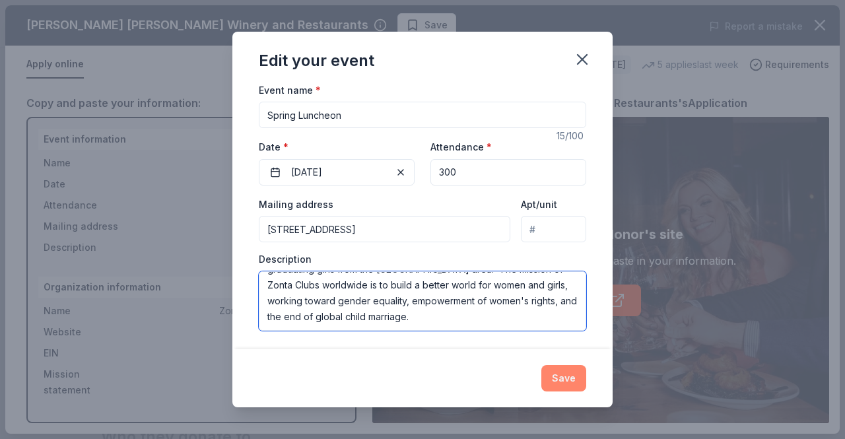
type textarea "This event is a fundraiser basket auction for Zonta Club of Belvidere. The gift…"
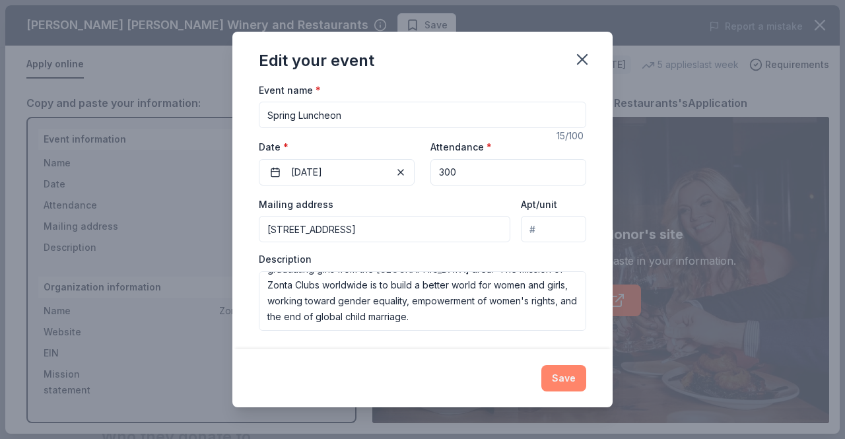
click at [562, 378] on button "Save" at bounding box center [563, 378] width 45 height 26
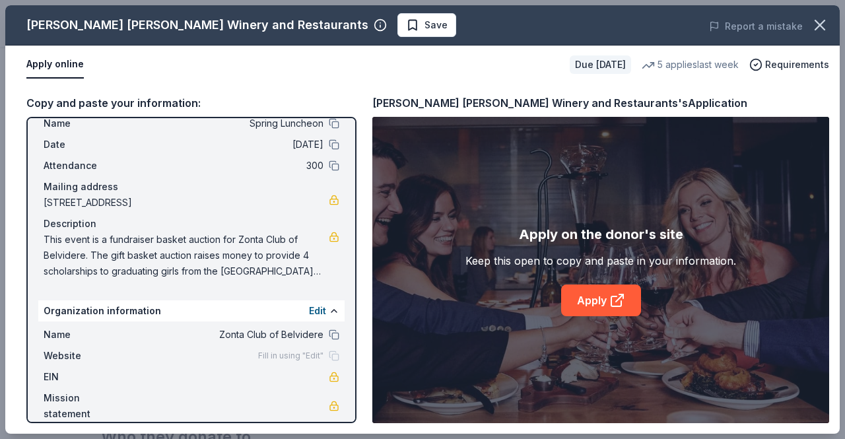
scroll to position [55, 0]
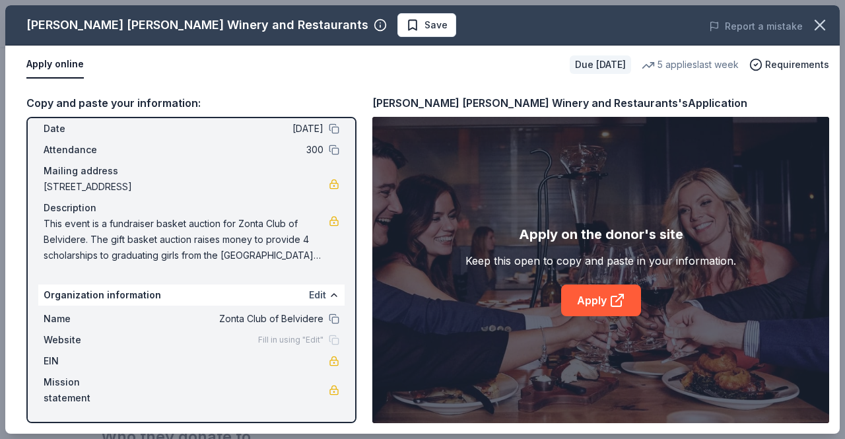
click at [309, 295] on button "Edit" at bounding box center [317, 295] width 17 height 16
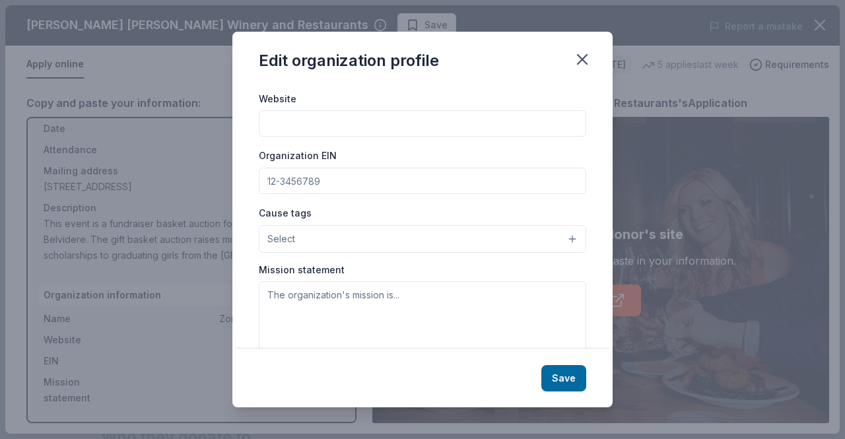
scroll to position [174, 0]
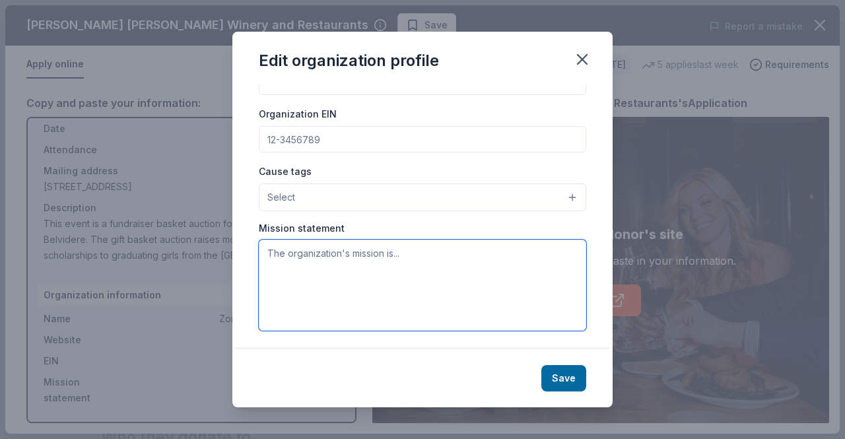
click at [379, 254] on textarea at bounding box center [422, 285] width 327 height 91
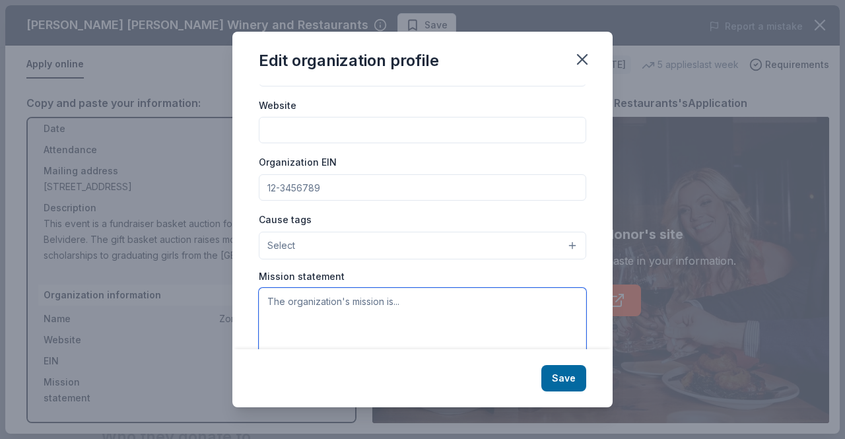
scroll to position [108, 0]
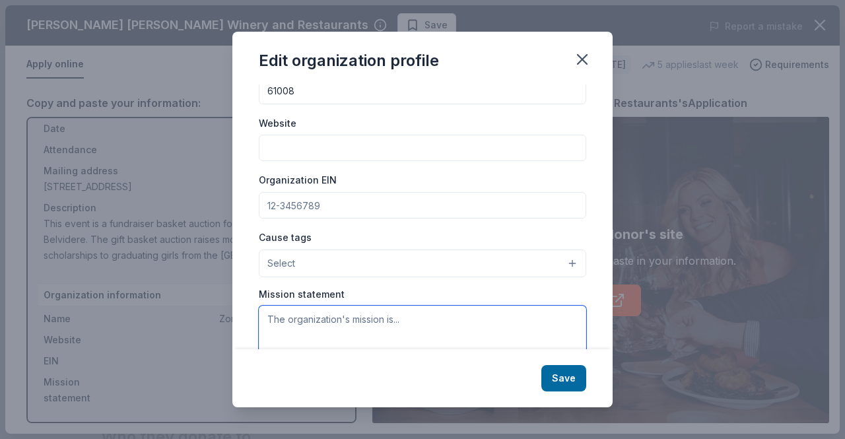
paste textarea "Zonta International's mission is to build a better world for women and girls. T…"
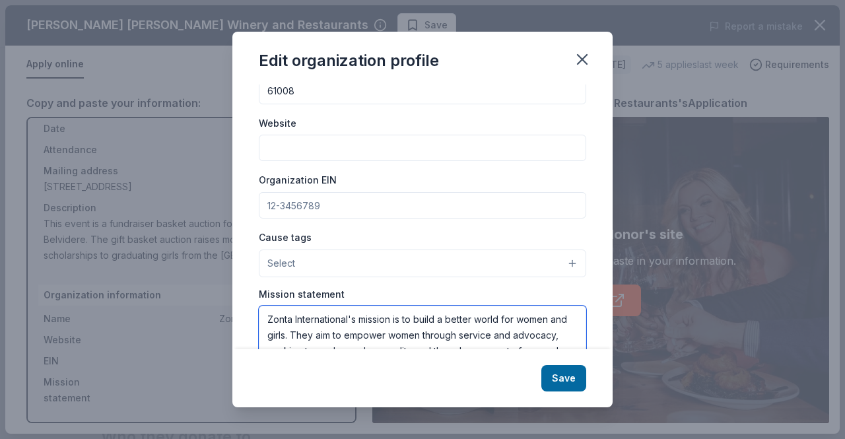
scroll to position [129, 0]
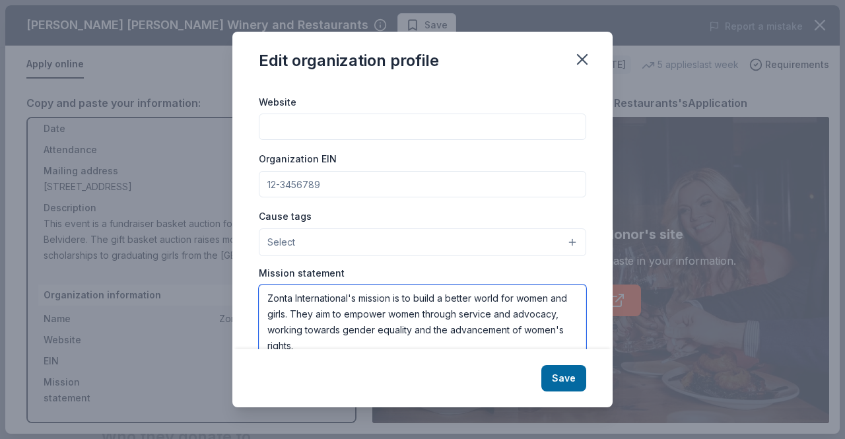
type textarea "Zonta International's mission is to build a better world for women and girls. T…"
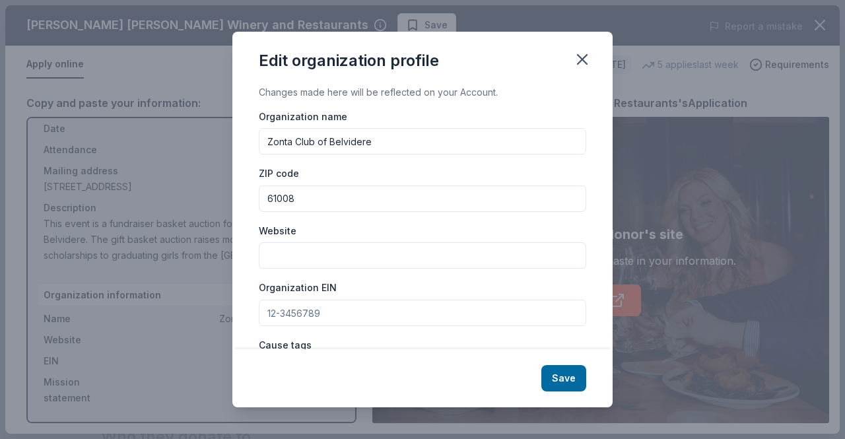
scroll to position [66, 0]
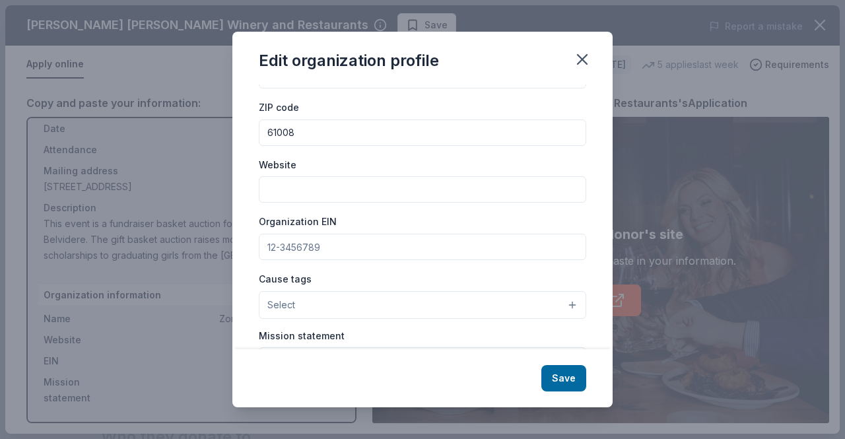
click at [322, 250] on input "Organization EIN" at bounding box center [422, 247] width 327 height 26
paste input "EIN: [US_EMPLOYER_IDENTIFICATION_NUMBER]"
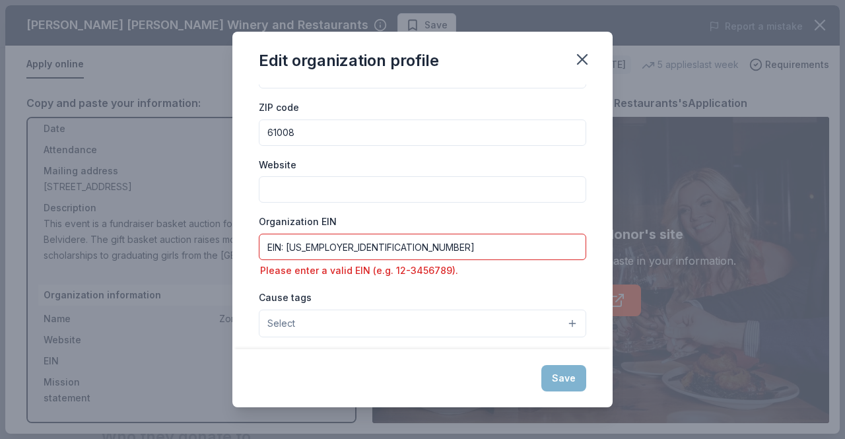
drag, startPoint x: 285, startPoint y: 245, endPoint x: 256, endPoint y: 247, distance: 29.1
click at [257, 247] on div "Changes made here will be reflected on your Account. Organization name Zonta Cl…" at bounding box center [422, 216] width 380 height 265
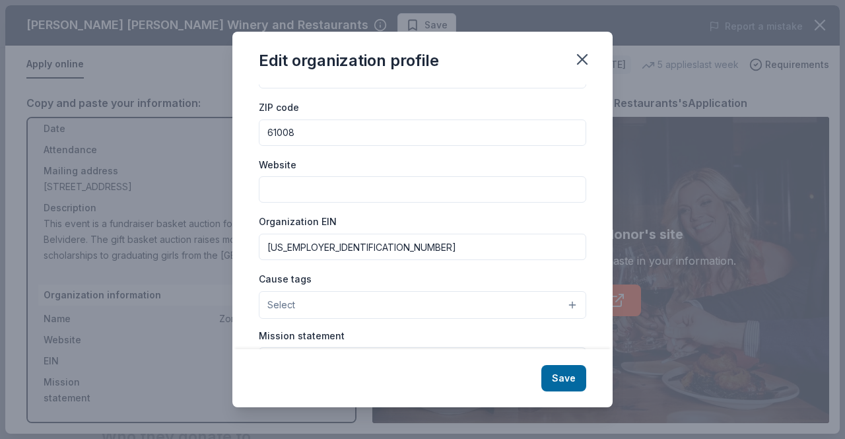
type input "[US_EMPLOYER_IDENTIFICATION_NUMBER]"
click at [370, 301] on button "Select" at bounding box center [422, 305] width 327 height 28
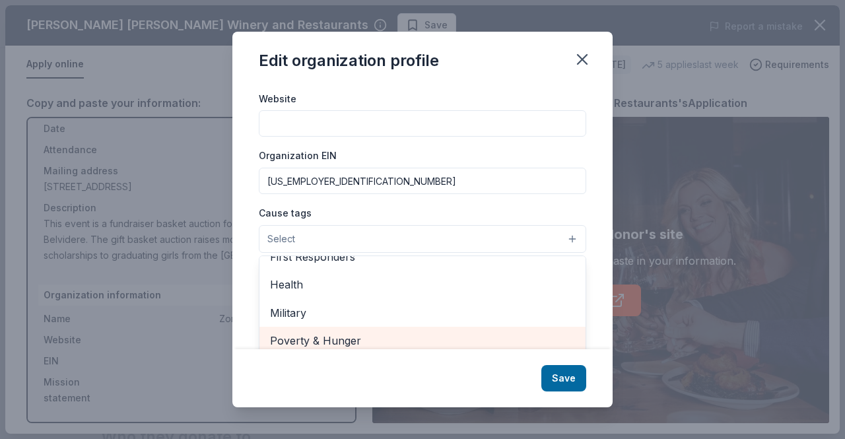
scroll to position [117, 0]
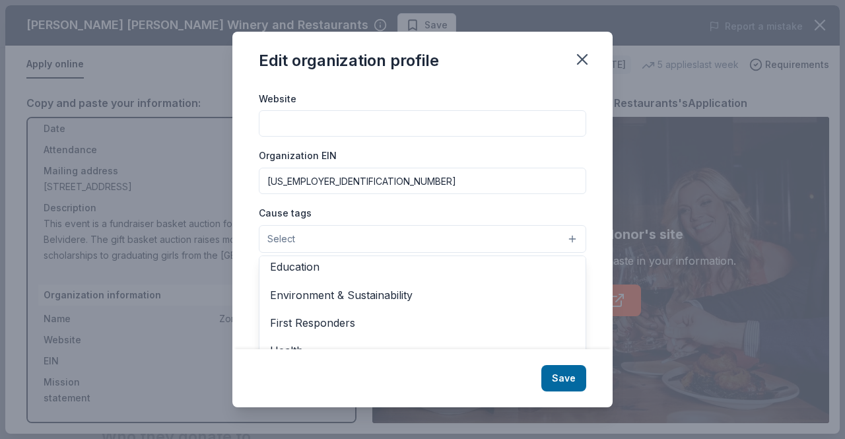
click at [479, 332] on div "First Responders" at bounding box center [422, 323] width 326 height 28
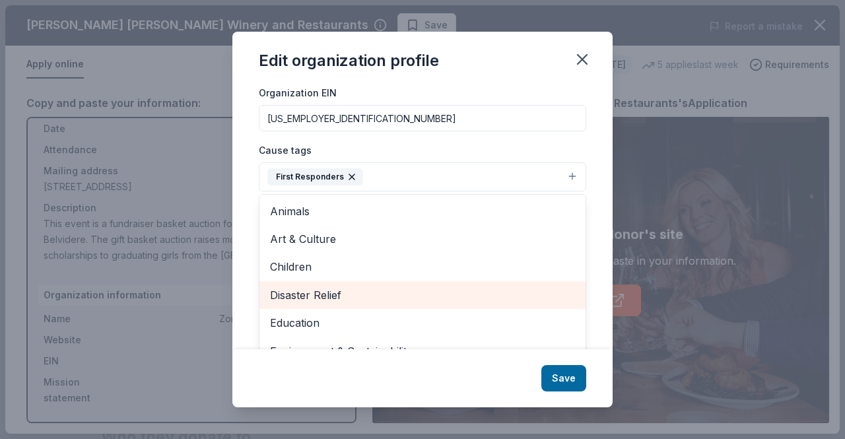
scroll to position [129, 0]
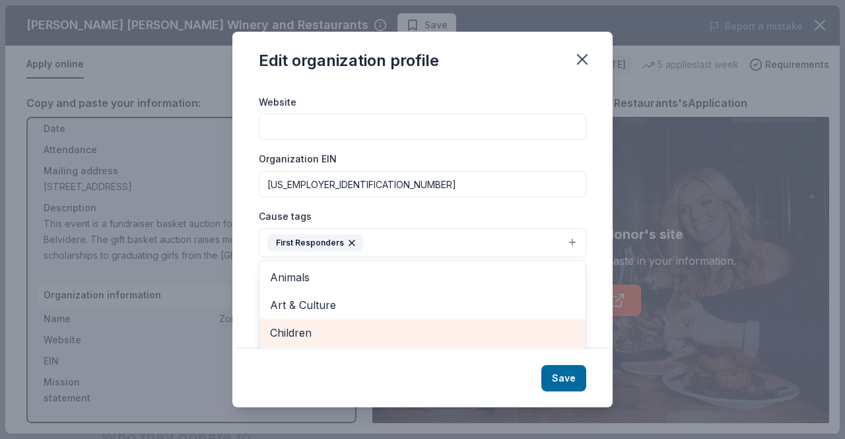
click at [318, 328] on span "Children" at bounding box center [422, 332] width 305 height 17
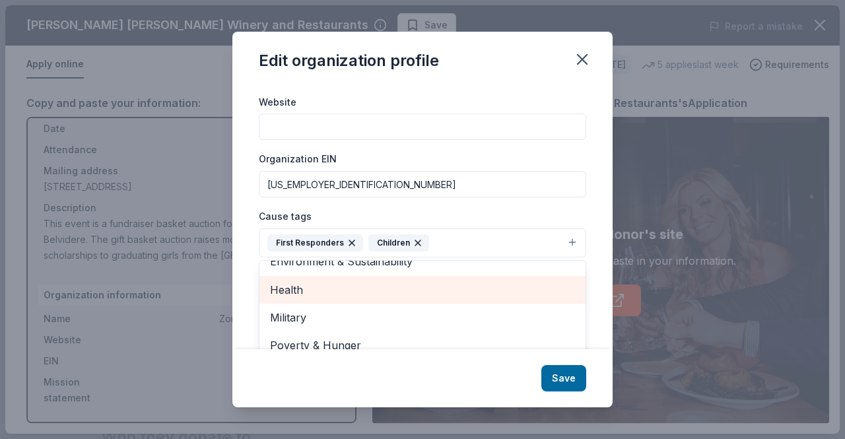
scroll to position [61, 0]
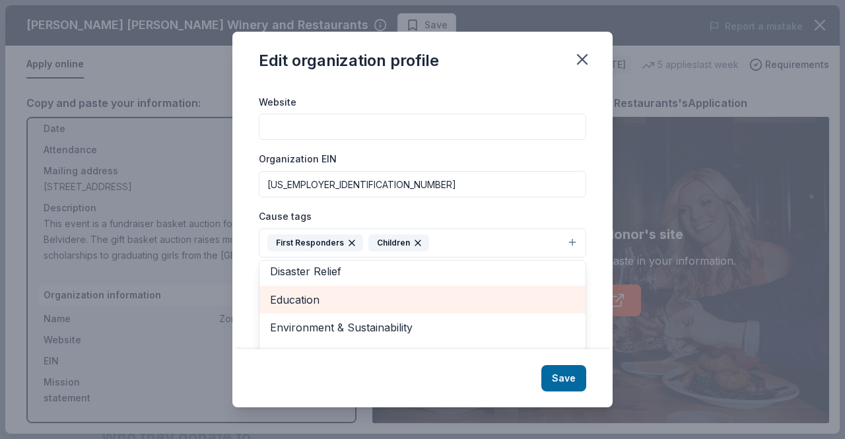
click at [303, 295] on span "Education" at bounding box center [422, 299] width 305 height 17
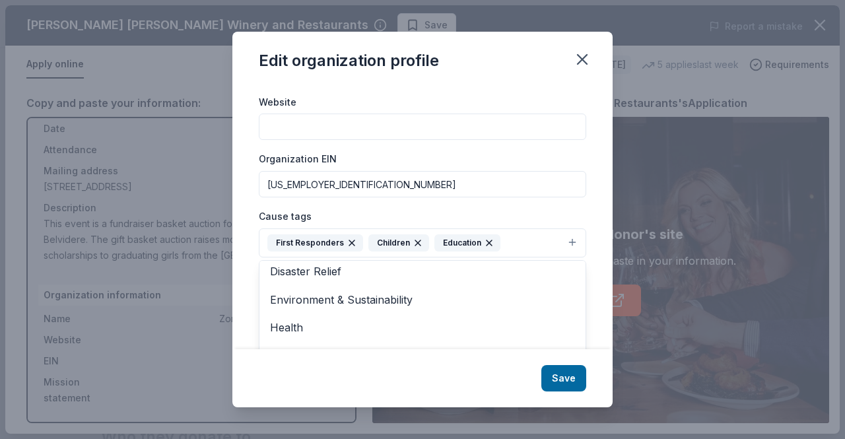
click at [346, 240] on icon "button" at bounding box center [351, 243] width 11 height 11
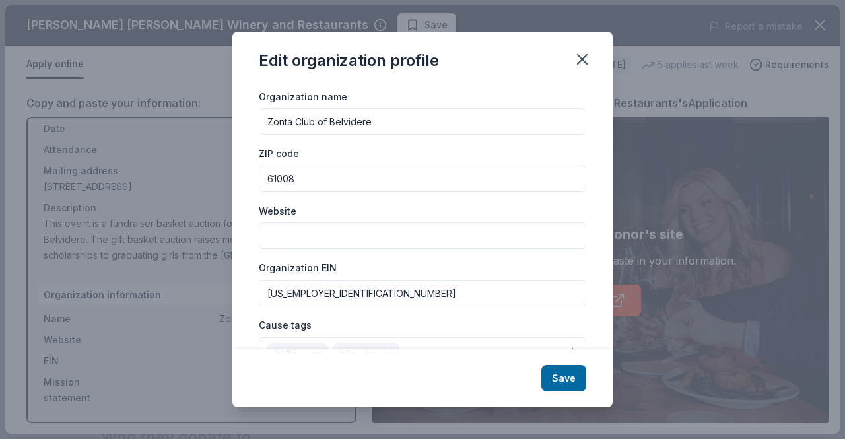
scroll to position [0, 0]
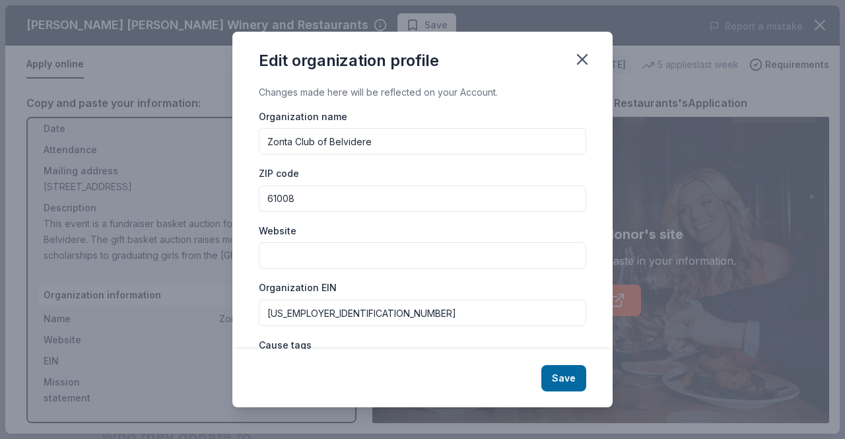
click at [301, 255] on input "Website" at bounding box center [422, 255] width 327 height 26
type input "[DOMAIN_NAME]"
click at [384, 319] on input "[US_EMPLOYER_IDENTIFICATION_NUMBER]" at bounding box center [422, 313] width 327 height 26
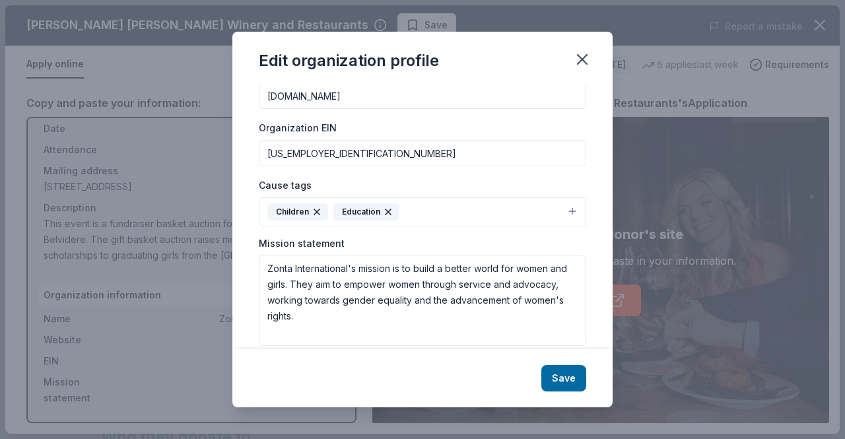
scroll to position [174, 0]
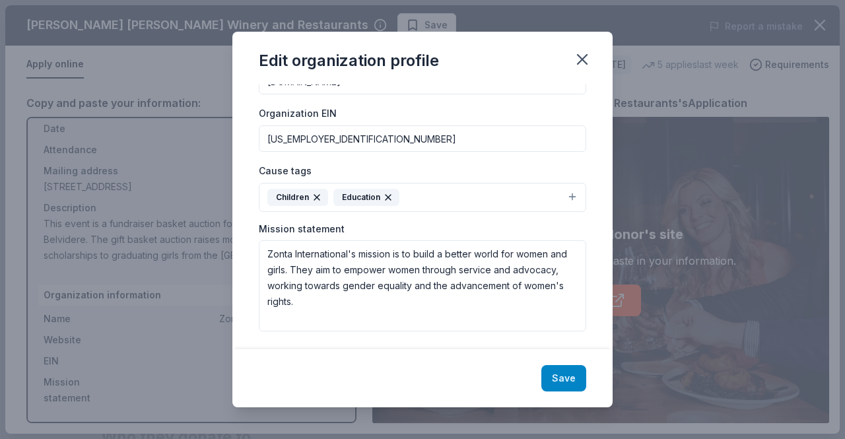
click at [572, 383] on button "Save" at bounding box center [563, 378] width 45 height 26
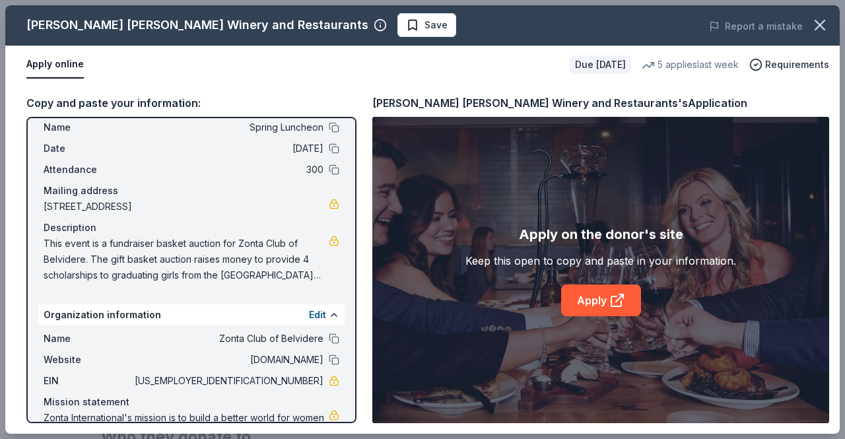
scroll to position [0, 0]
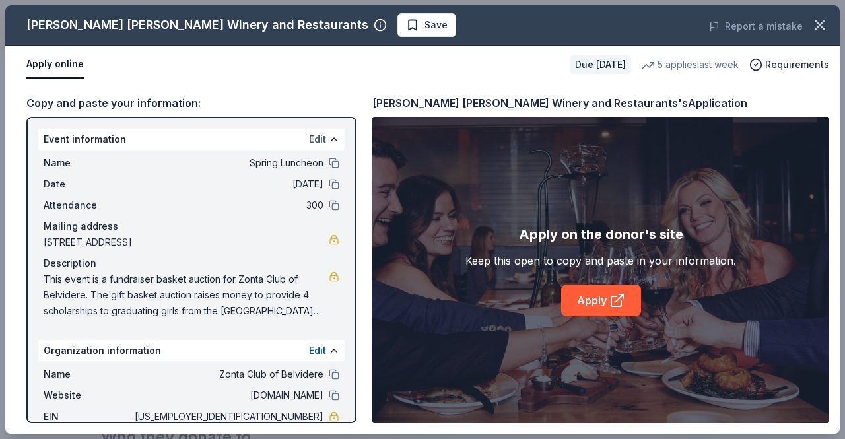
click at [309, 139] on button "Edit" at bounding box center [317, 139] width 17 height 16
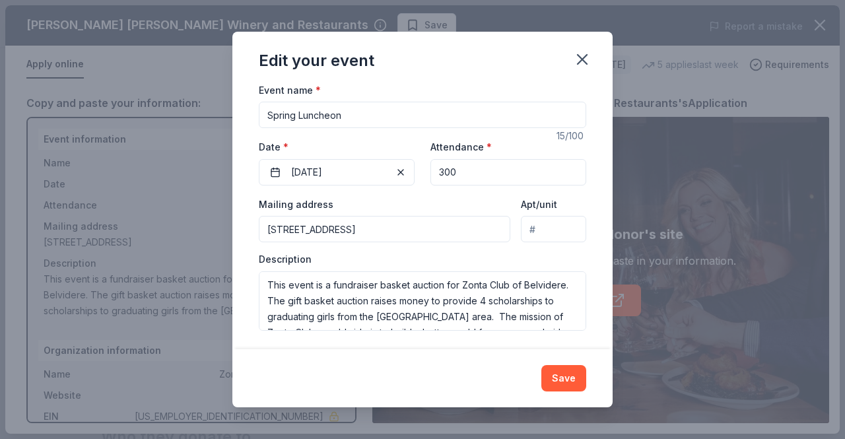
scroll to position [48, 0]
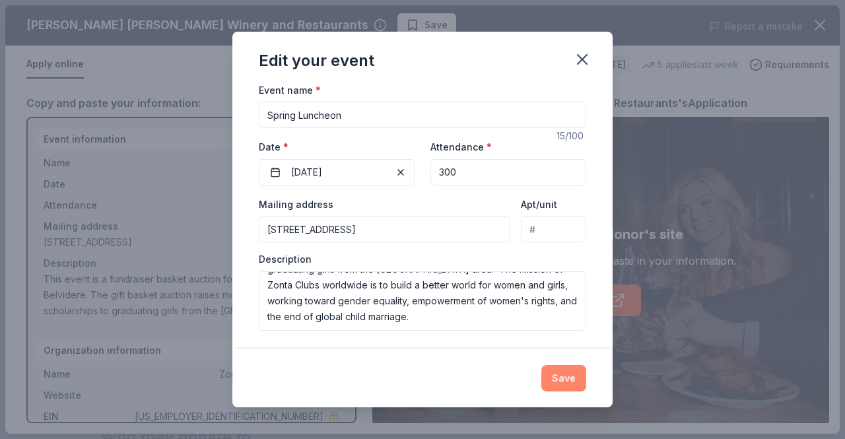
click at [570, 374] on button "Save" at bounding box center [563, 378] width 45 height 26
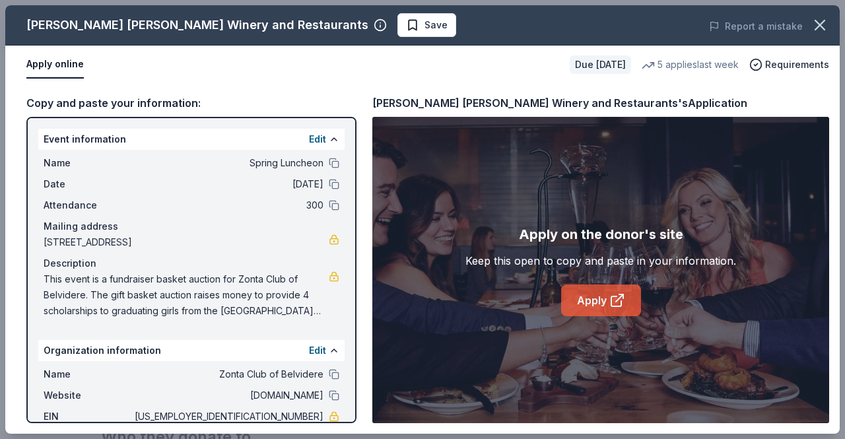
click at [587, 301] on link "Apply" at bounding box center [601, 300] width 80 height 32
